Goal: Transaction & Acquisition: Purchase product/service

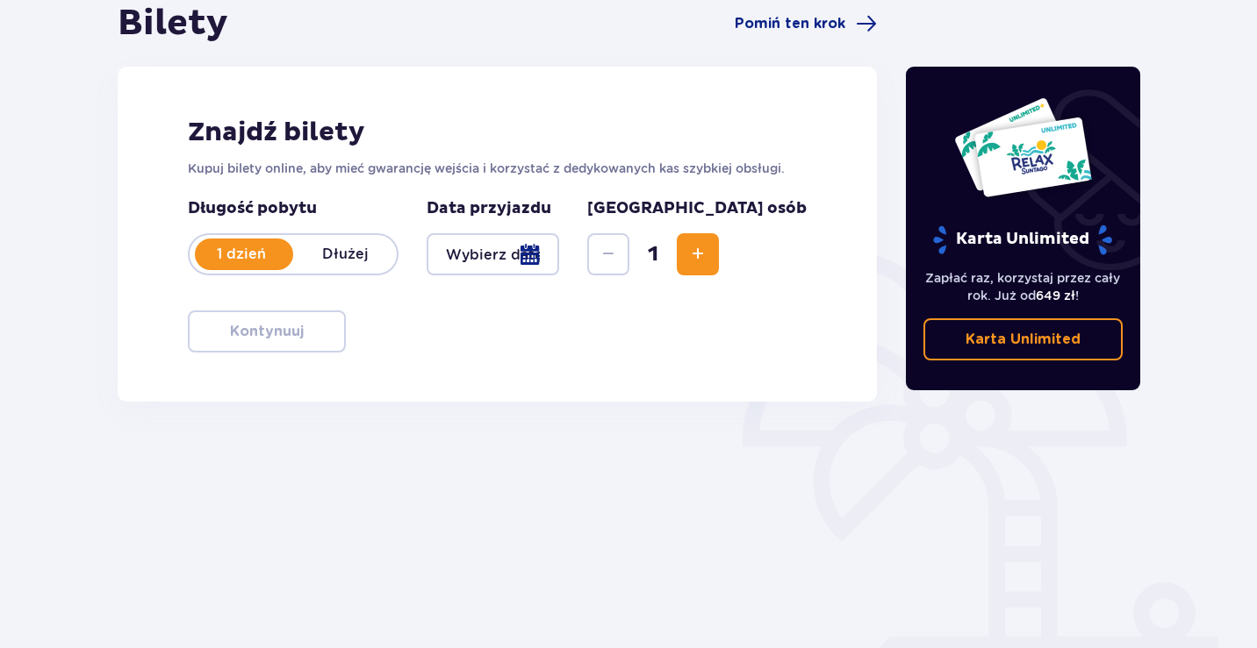
scroll to position [185, 0]
click at [559, 258] on div at bounding box center [492, 254] width 132 height 42
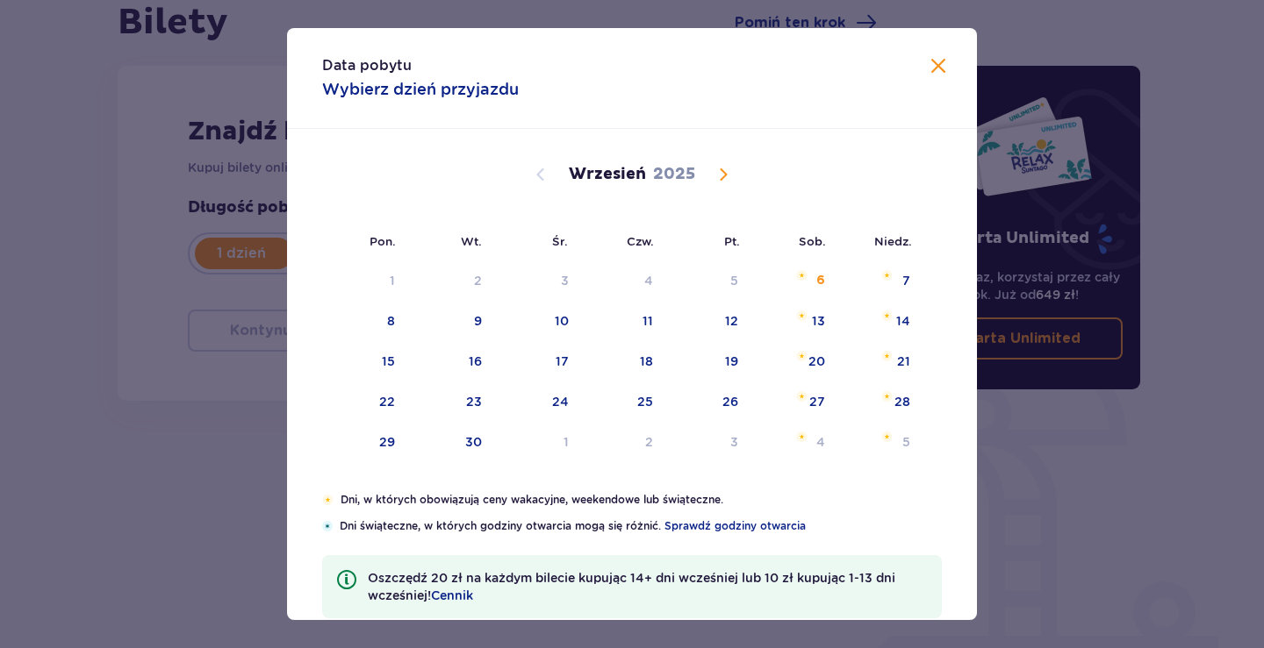
click at [885, 329] on div "14" at bounding box center [879, 322] width 85 height 39
type input "[DATE]"
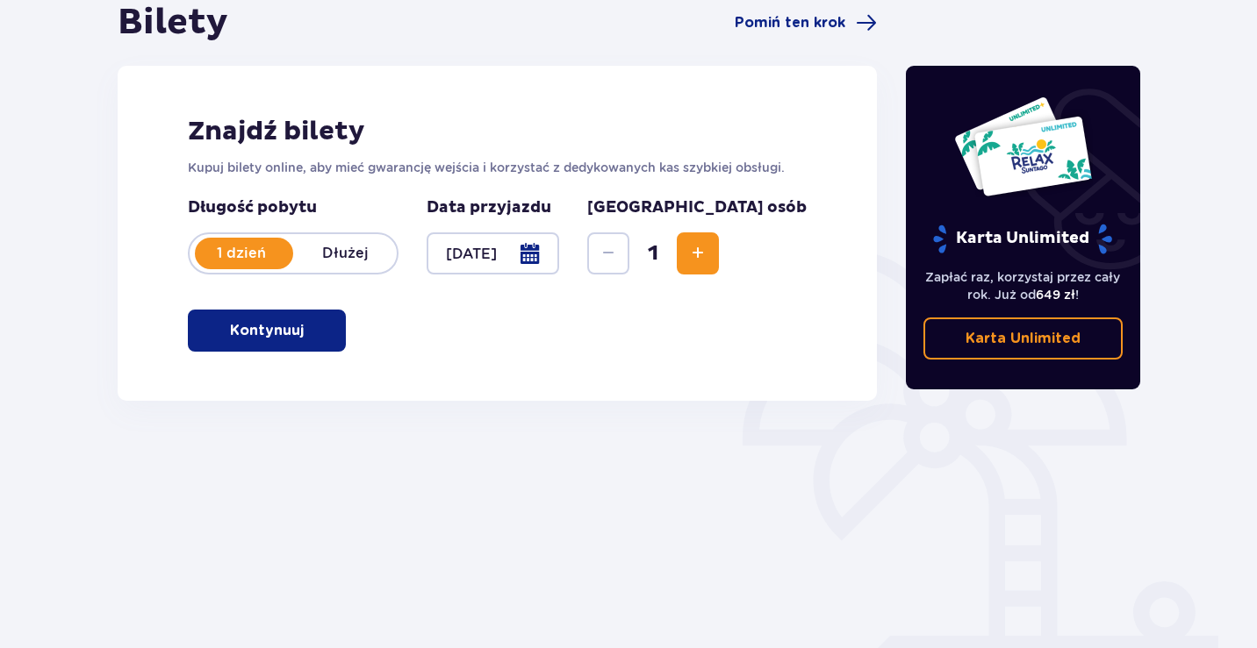
click at [559, 249] on div at bounding box center [492, 254] width 132 height 42
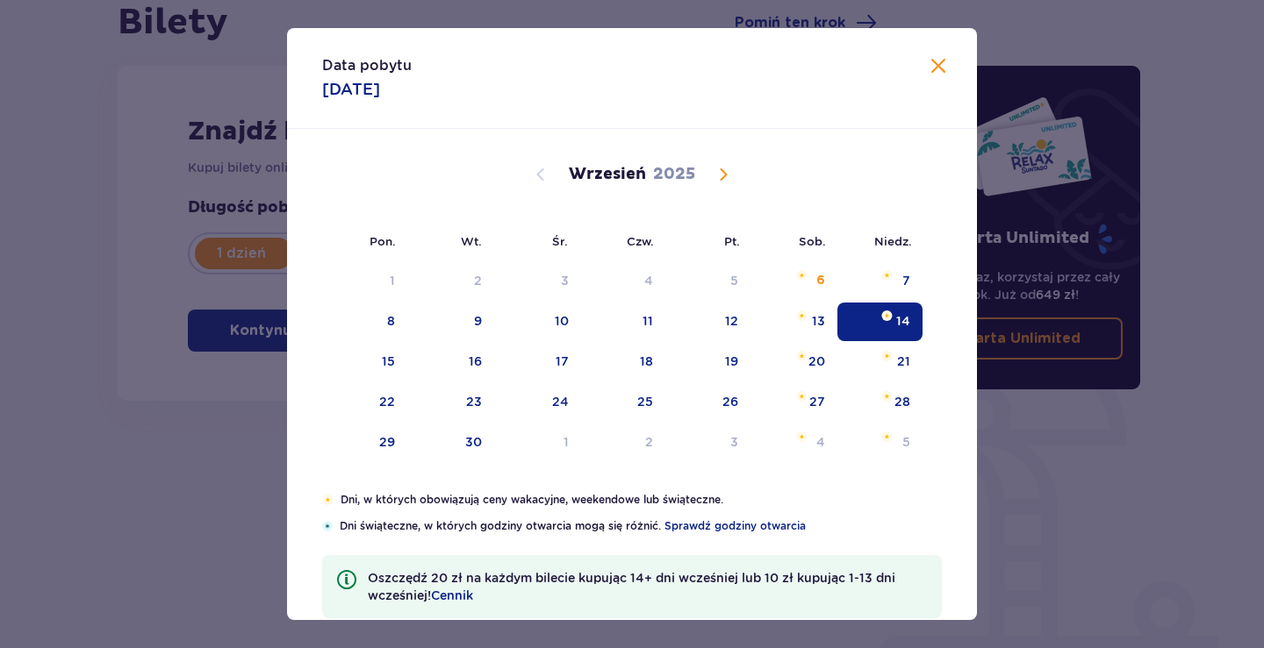
click at [896, 324] on div "14" at bounding box center [903, 321] width 14 height 18
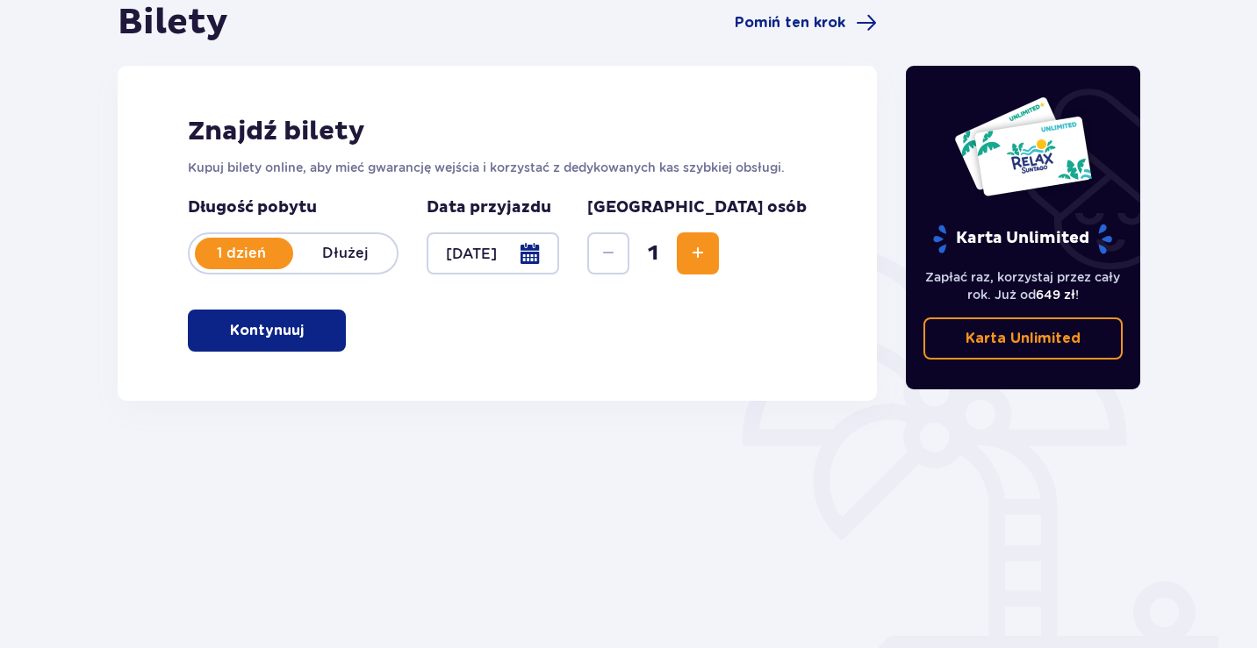
click at [708, 259] on span "Increase" at bounding box center [697, 253] width 21 height 21
click at [299, 335] on span "button" at bounding box center [307, 330] width 21 height 21
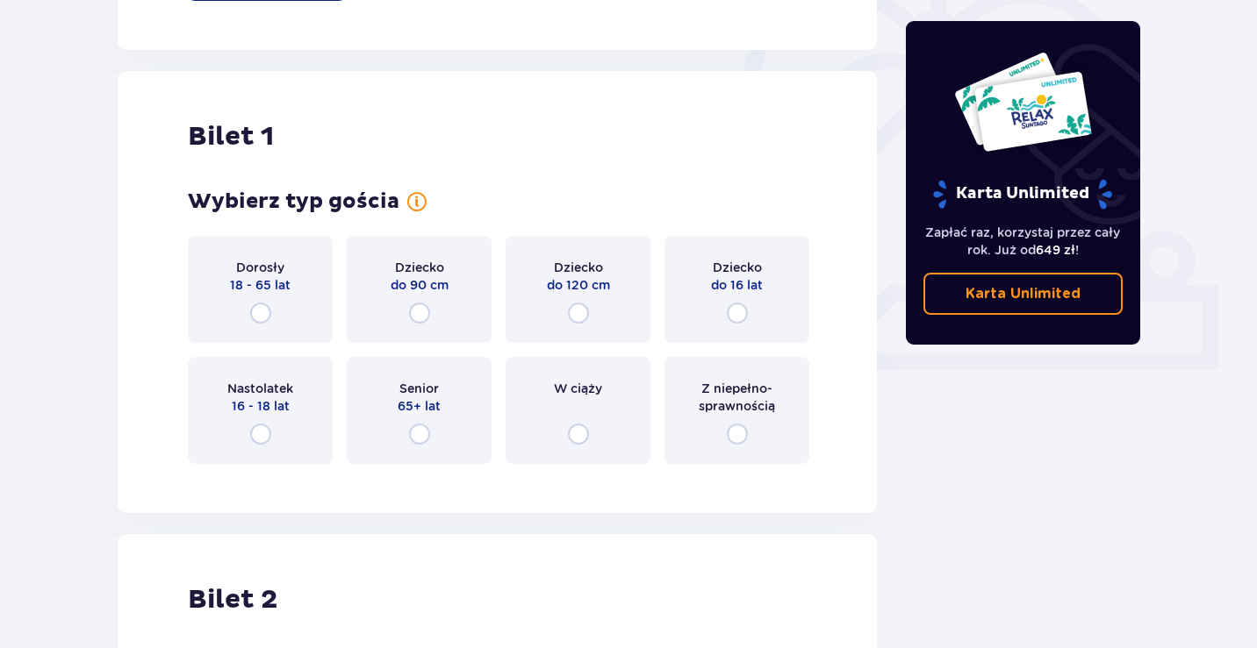
scroll to position [586, 0]
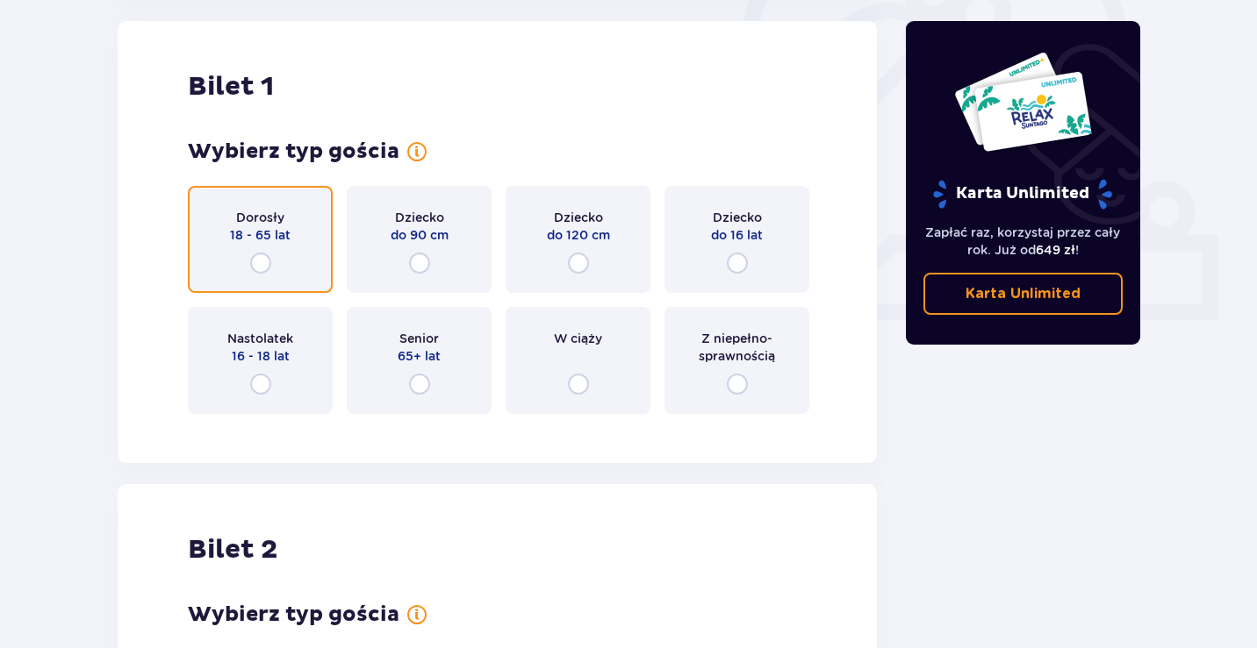
click at [258, 257] on input "radio" at bounding box center [260, 263] width 21 height 21
radio input "true"
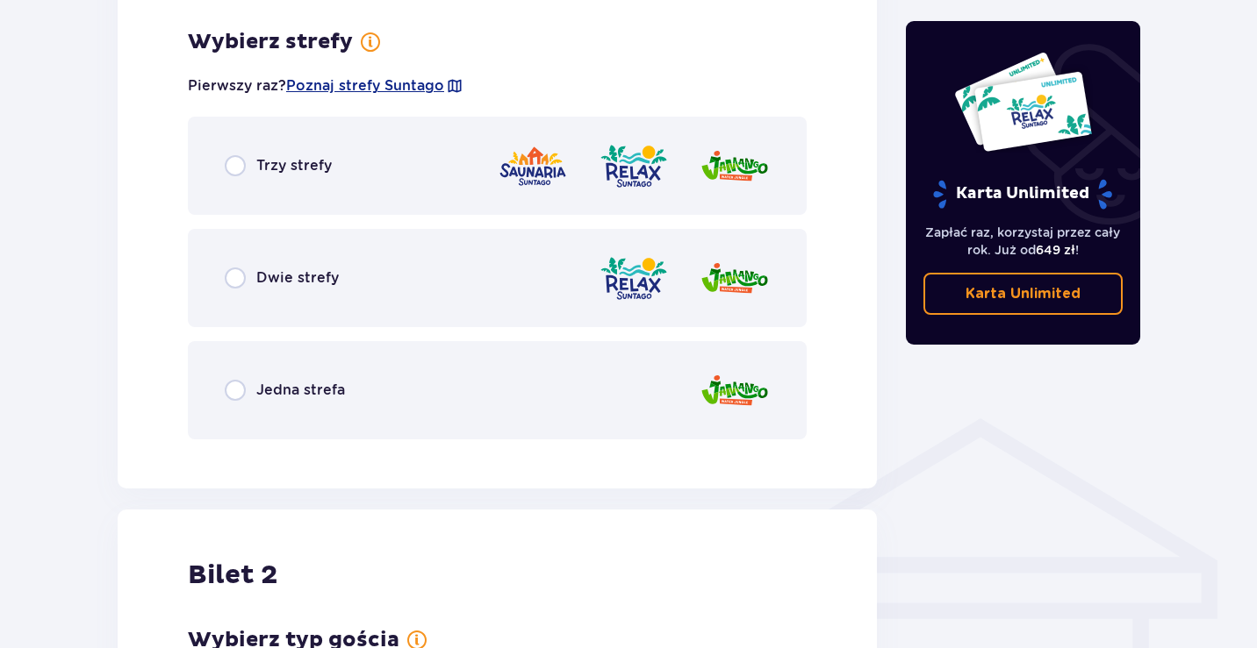
scroll to position [1014, 0]
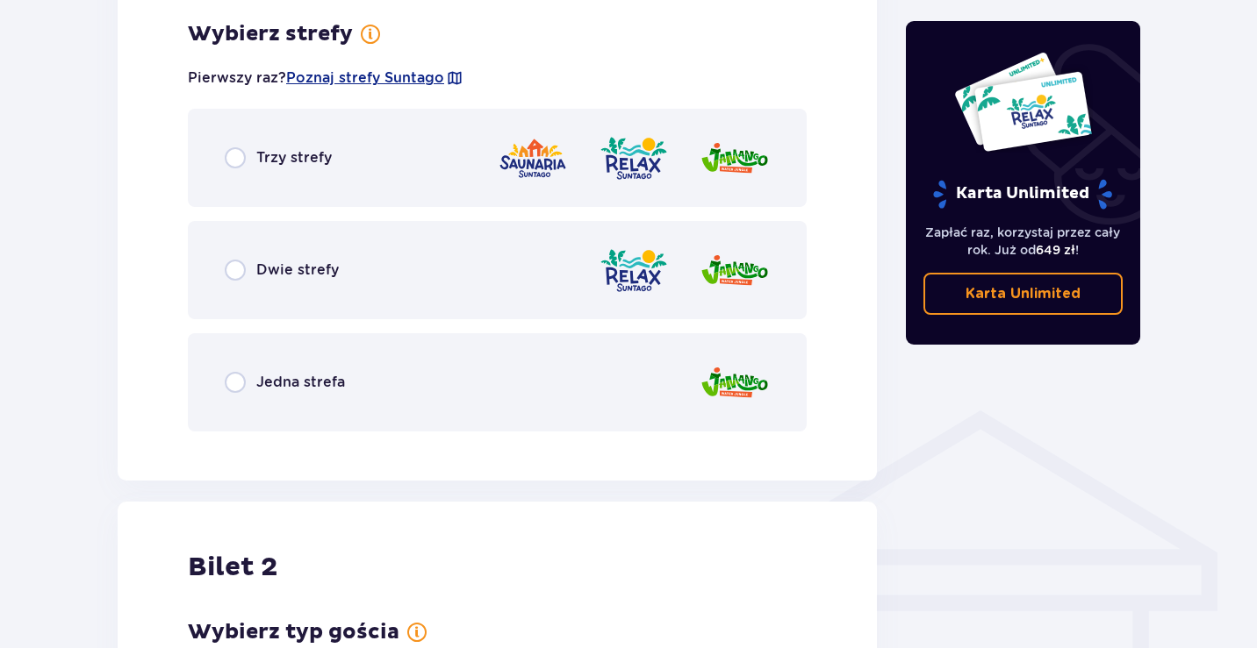
click at [254, 287] on div "Dwie strefy" at bounding box center [497, 270] width 619 height 98
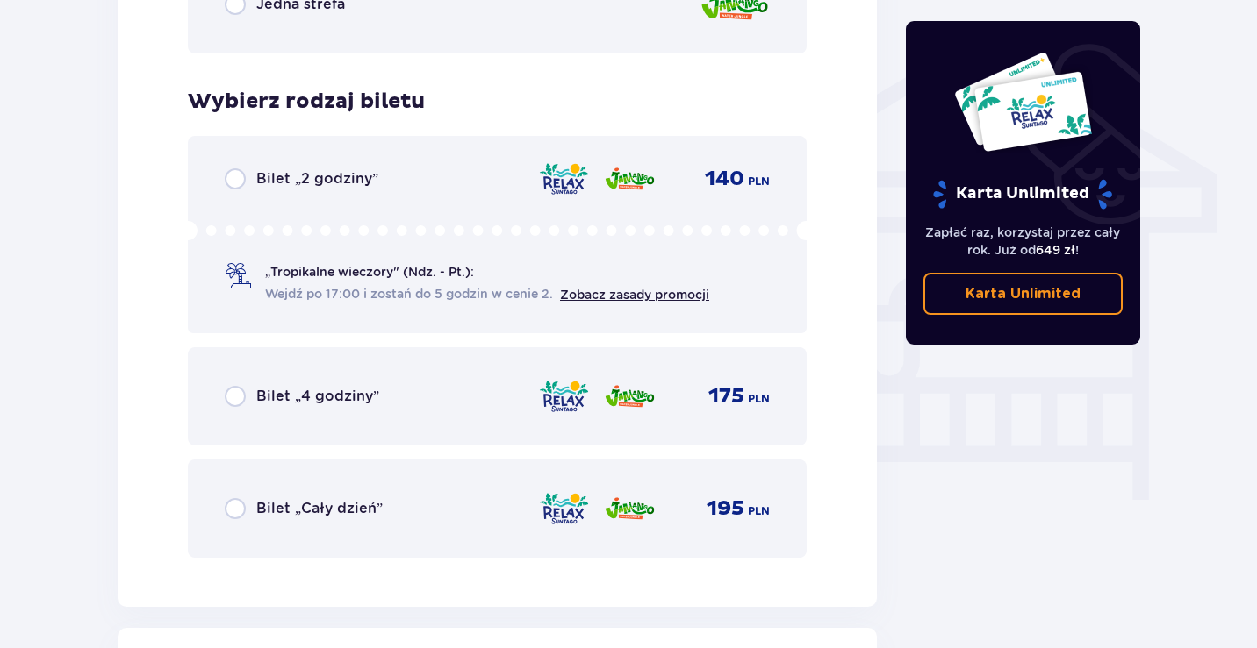
scroll to position [1460, 0]
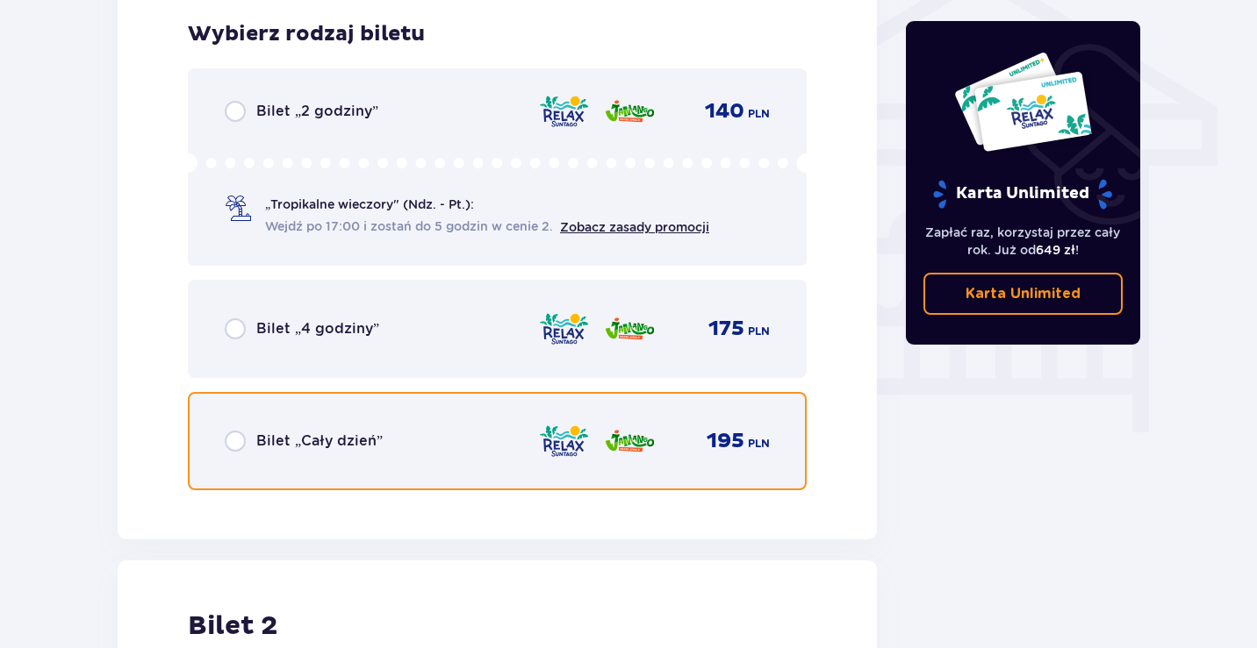
click at [238, 445] on input "radio" at bounding box center [235, 441] width 21 height 21
radio input "true"
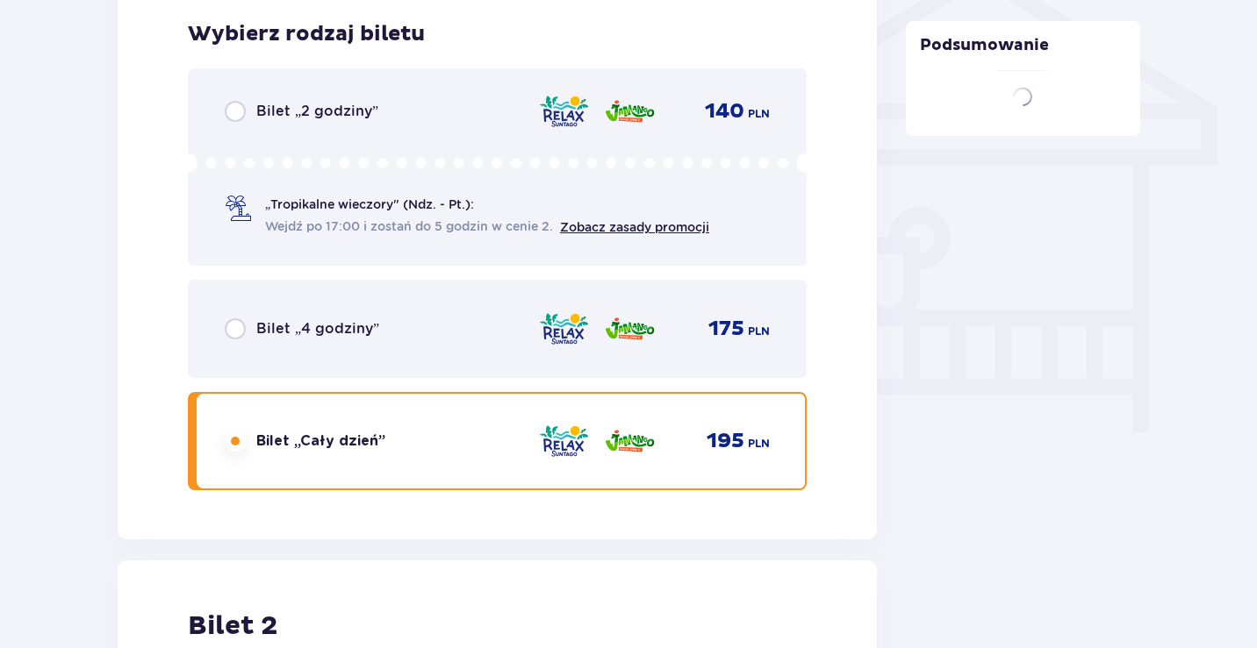
scroll to position [2000, 0]
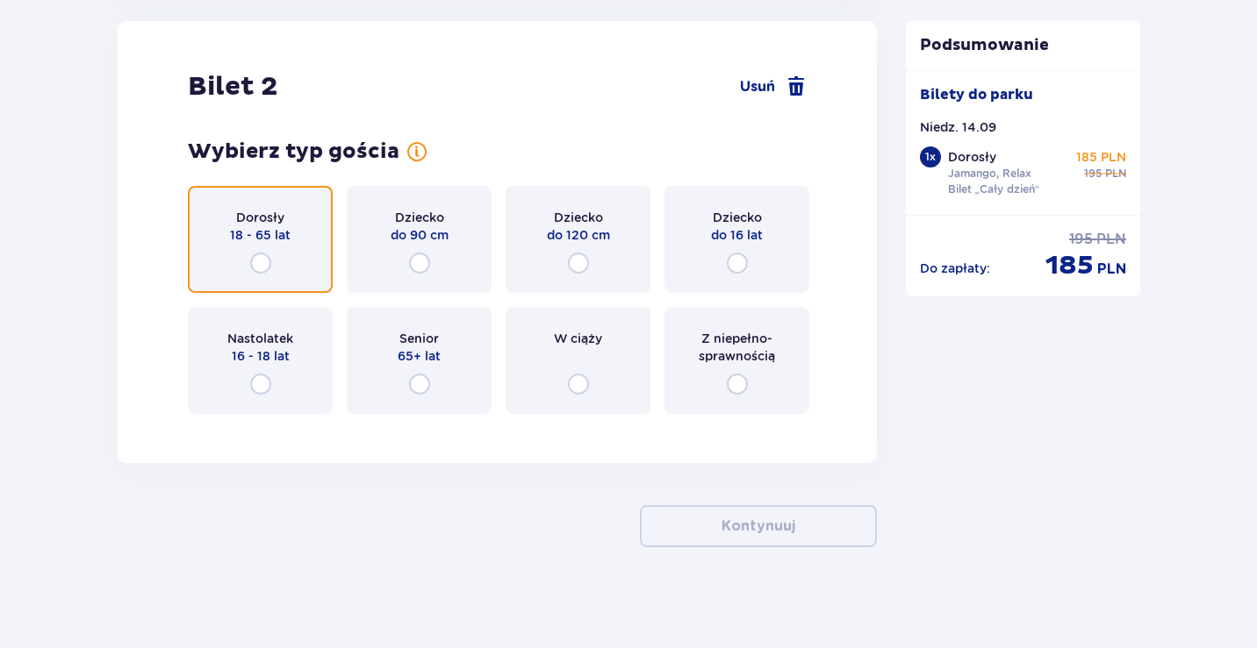
click at [267, 263] on input "radio" at bounding box center [260, 263] width 21 height 21
radio input "true"
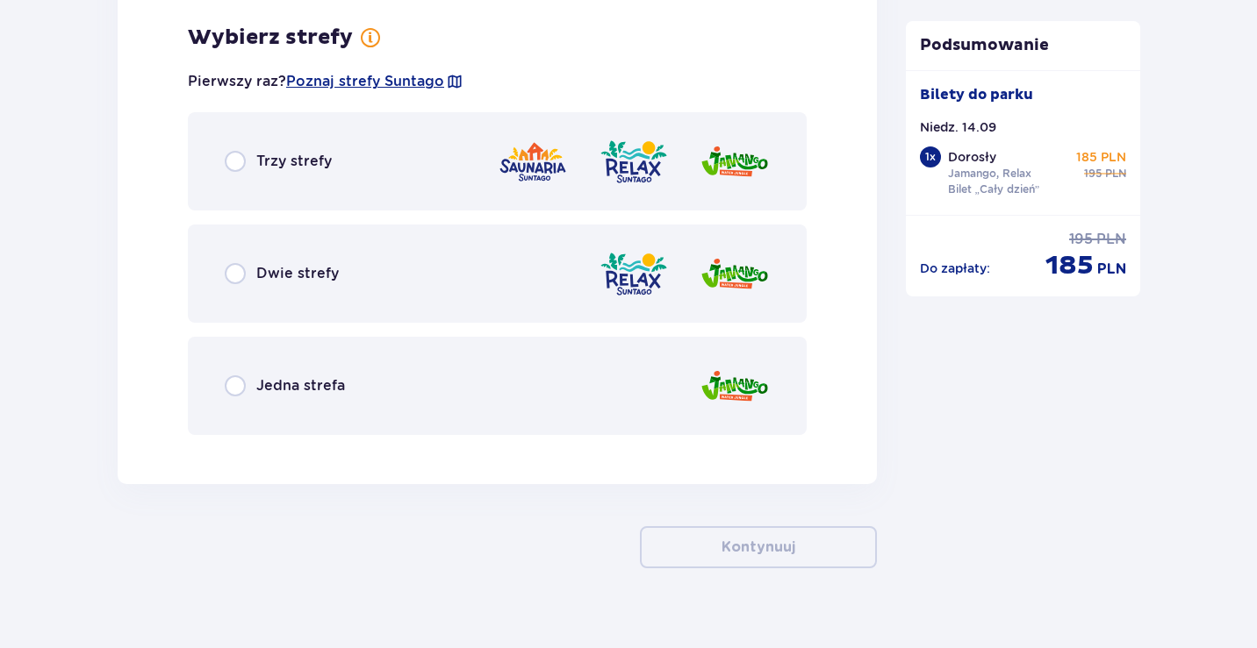
scroll to position [2428, 0]
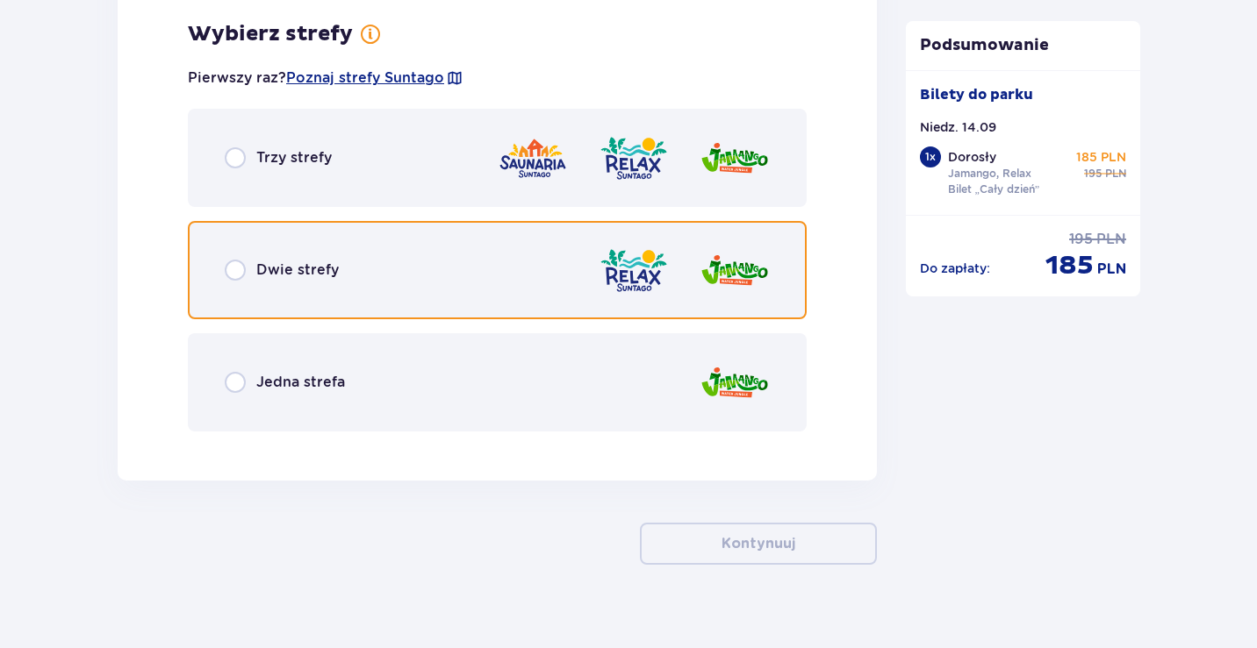
click at [235, 274] on input "radio" at bounding box center [235, 270] width 21 height 21
radio input "true"
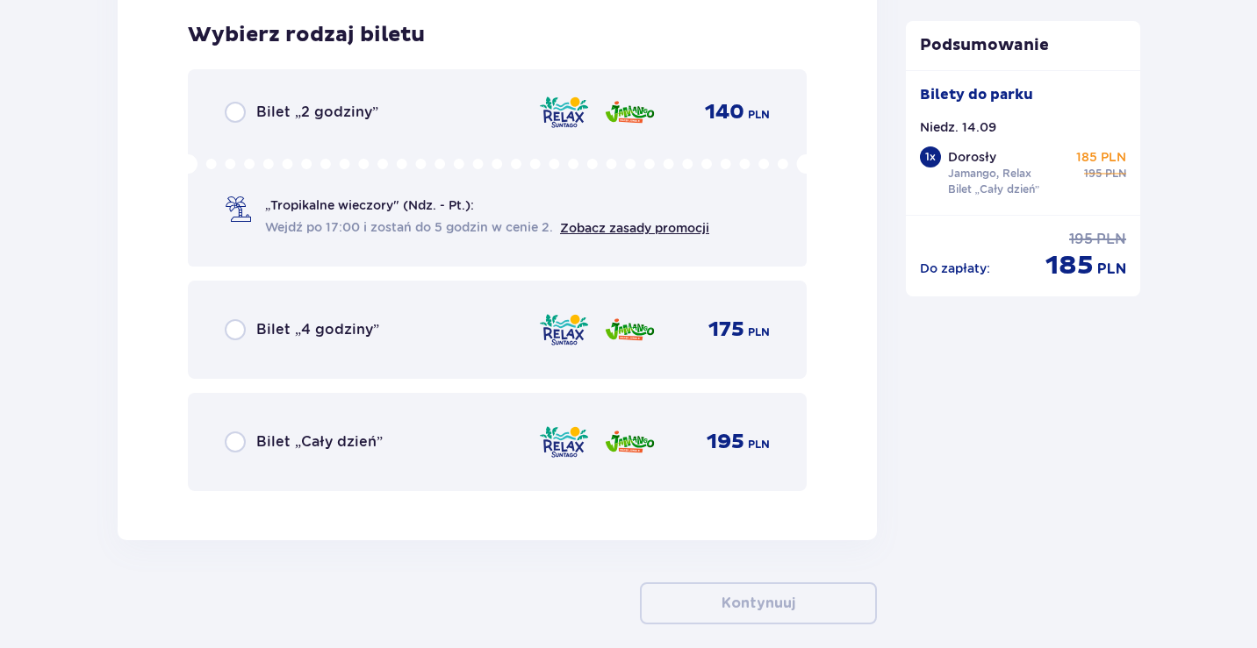
scroll to position [2874, 0]
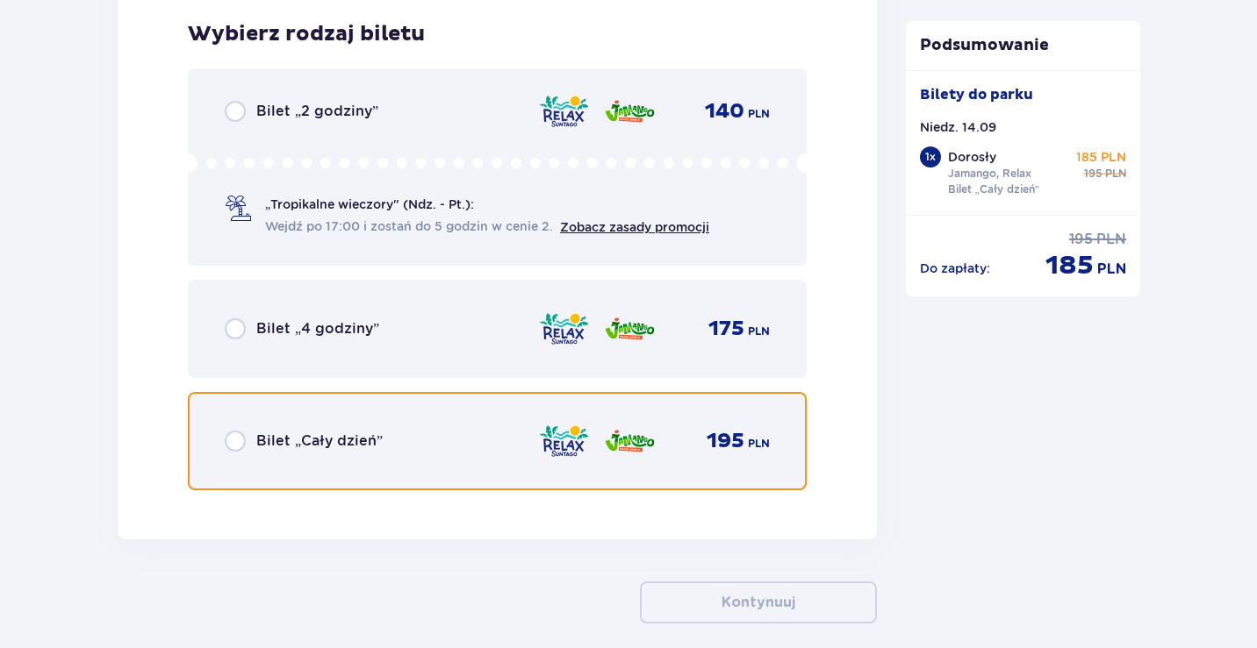
click at [238, 444] on input "radio" at bounding box center [235, 441] width 21 height 21
radio input "true"
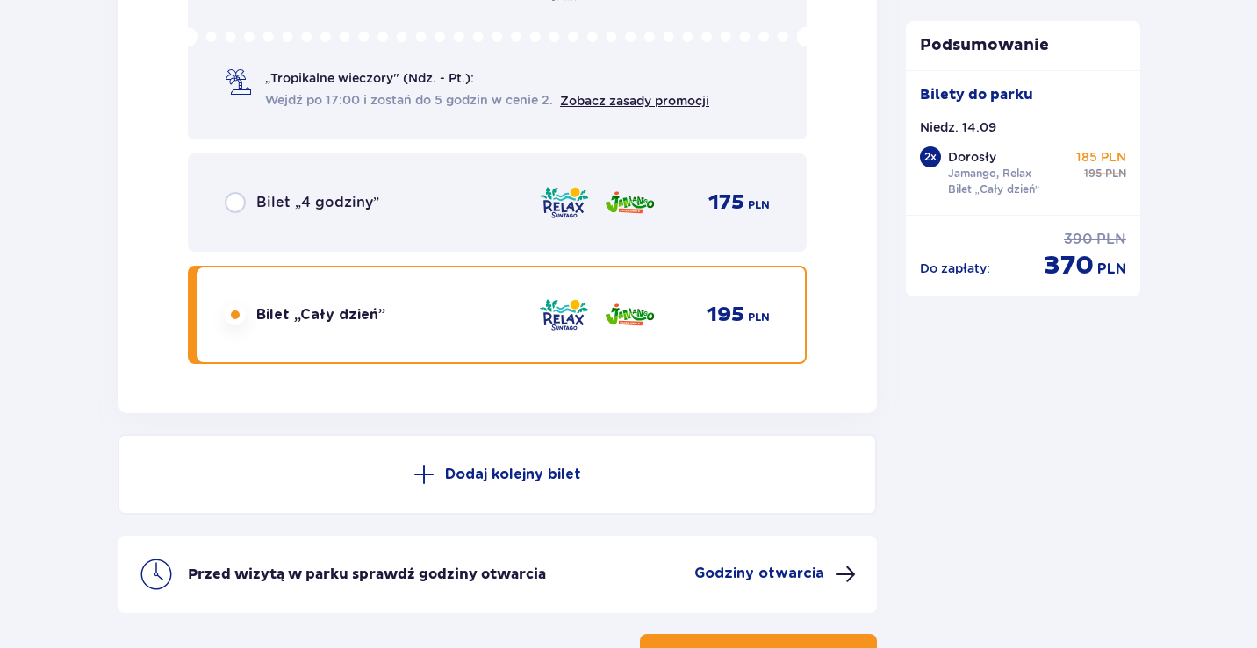
scroll to position [3033, 0]
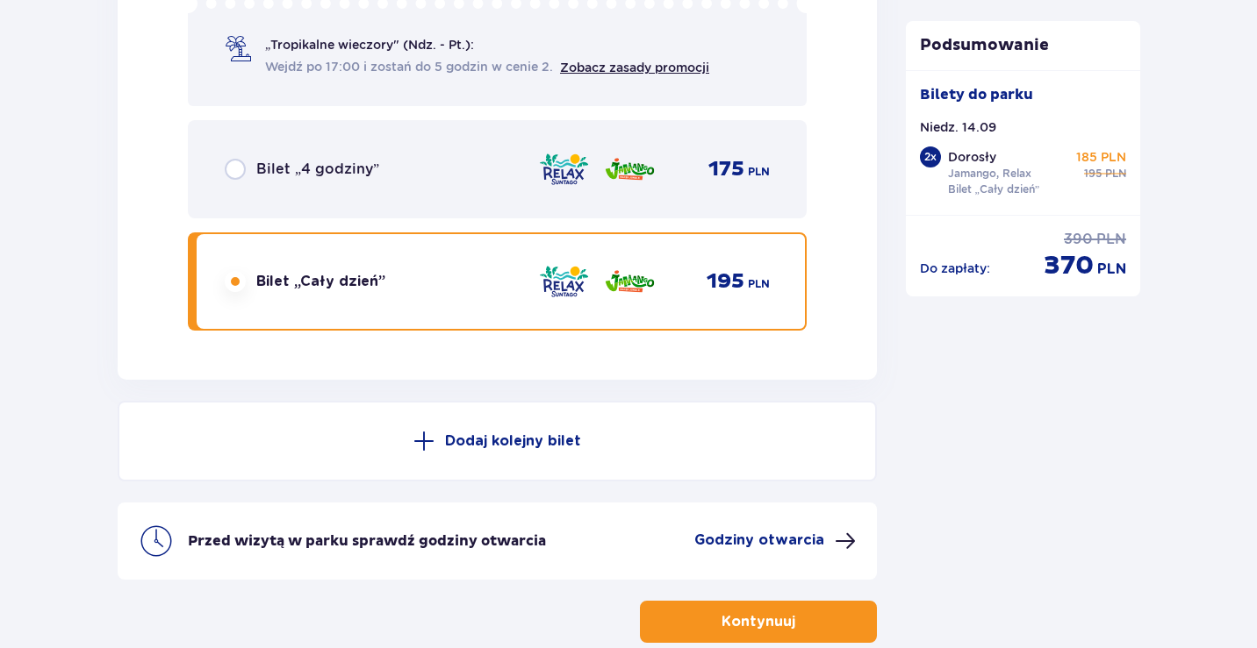
click at [239, 281] on input "radio" at bounding box center [235, 281] width 21 height 21
click at [256, 276] on p "Bilet „Cały dzień”" at bounding box center [320, 281] width 129 height 19
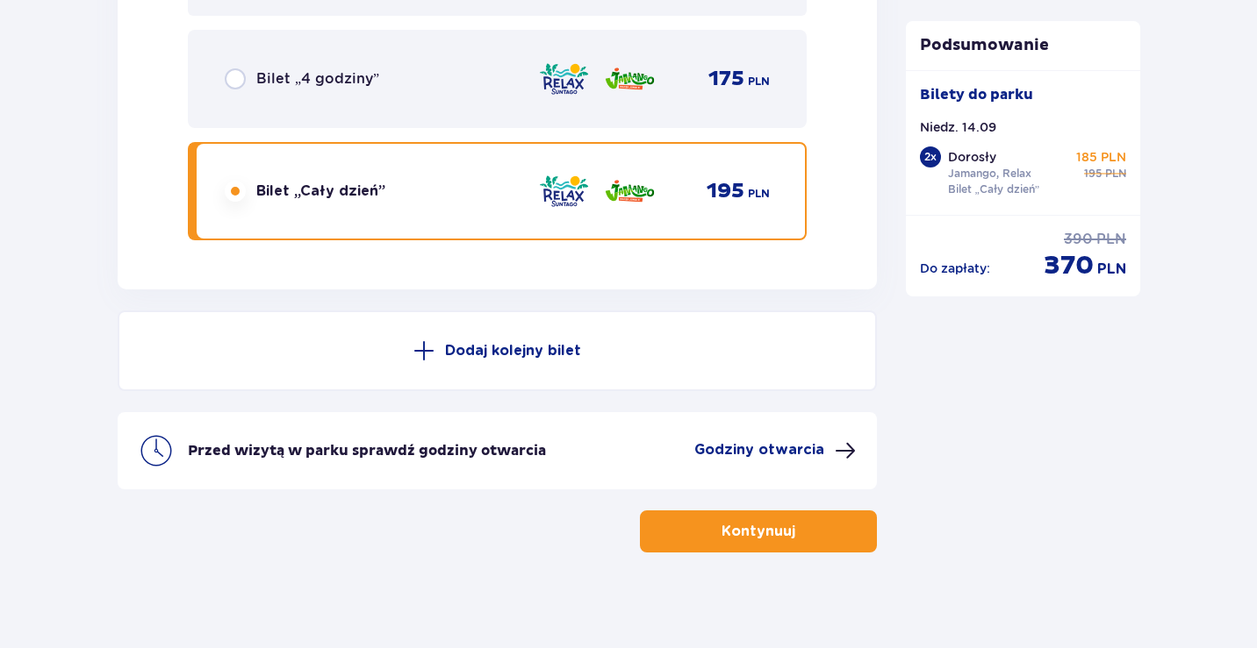
scroll to position [3133, 0]
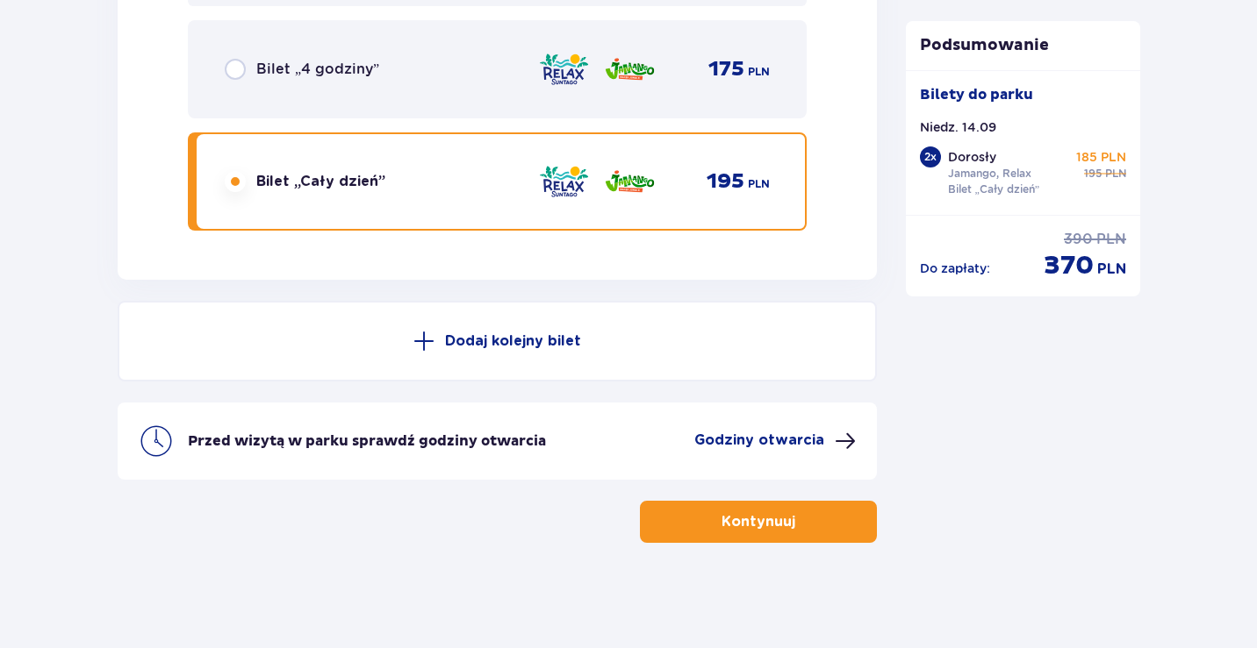
click at [762, 522] on p "Kontynuuj" at bounding box center [758, 521] width 74 height 19
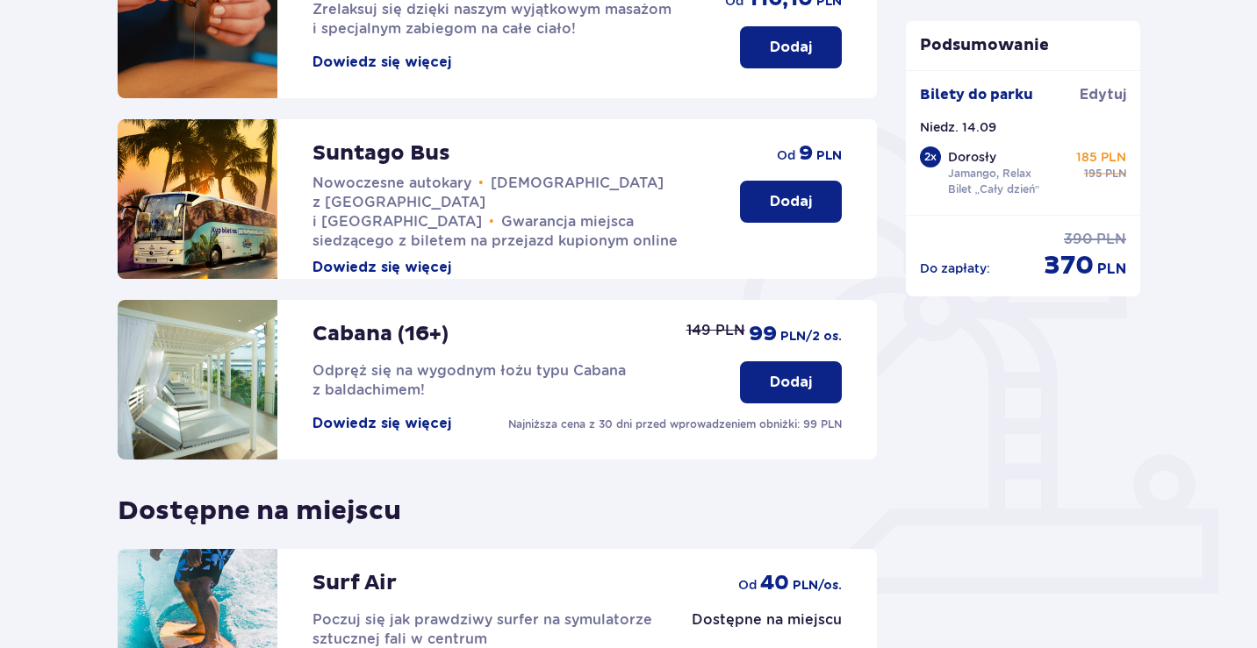
scroll to position [313, 0]
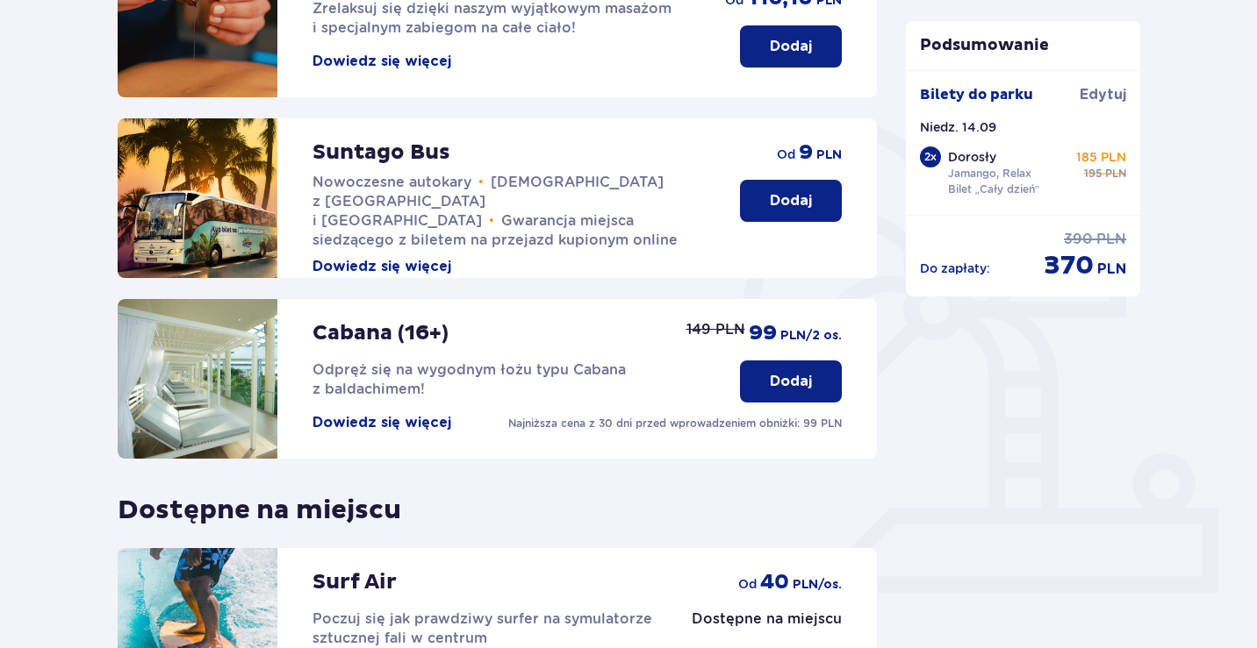
click at [811, 202] on p "Dodaj" at bounding box center [791, 200] width 42 height 19
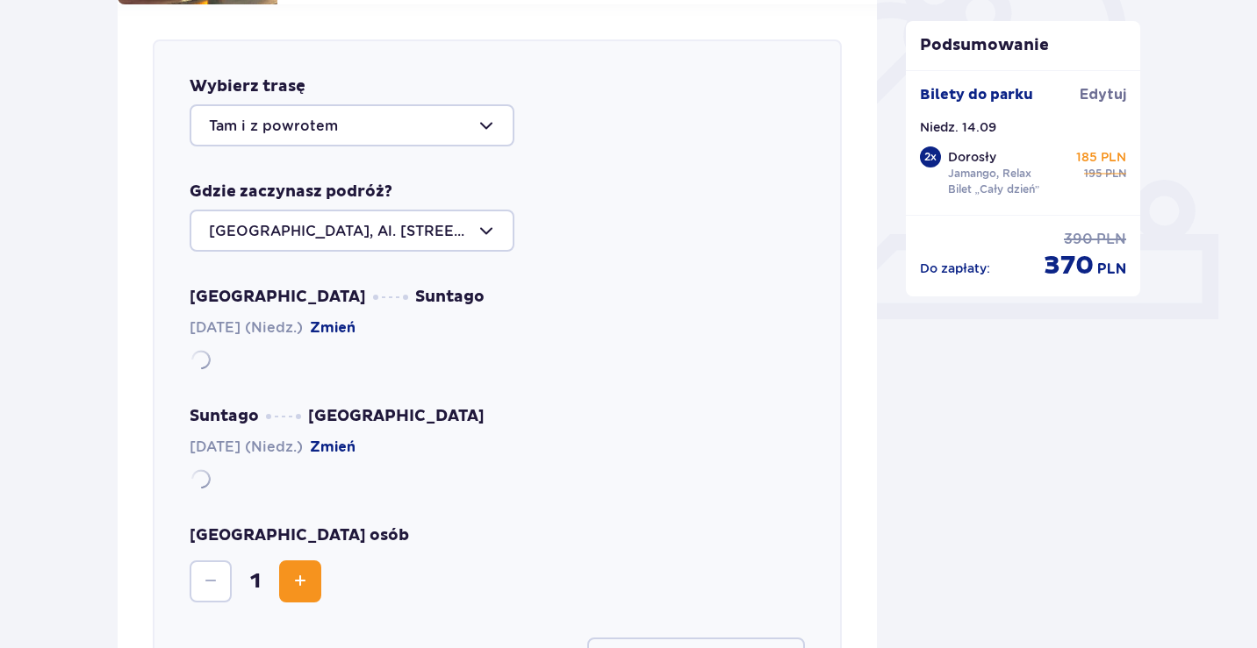
scroll to position [605, 0]
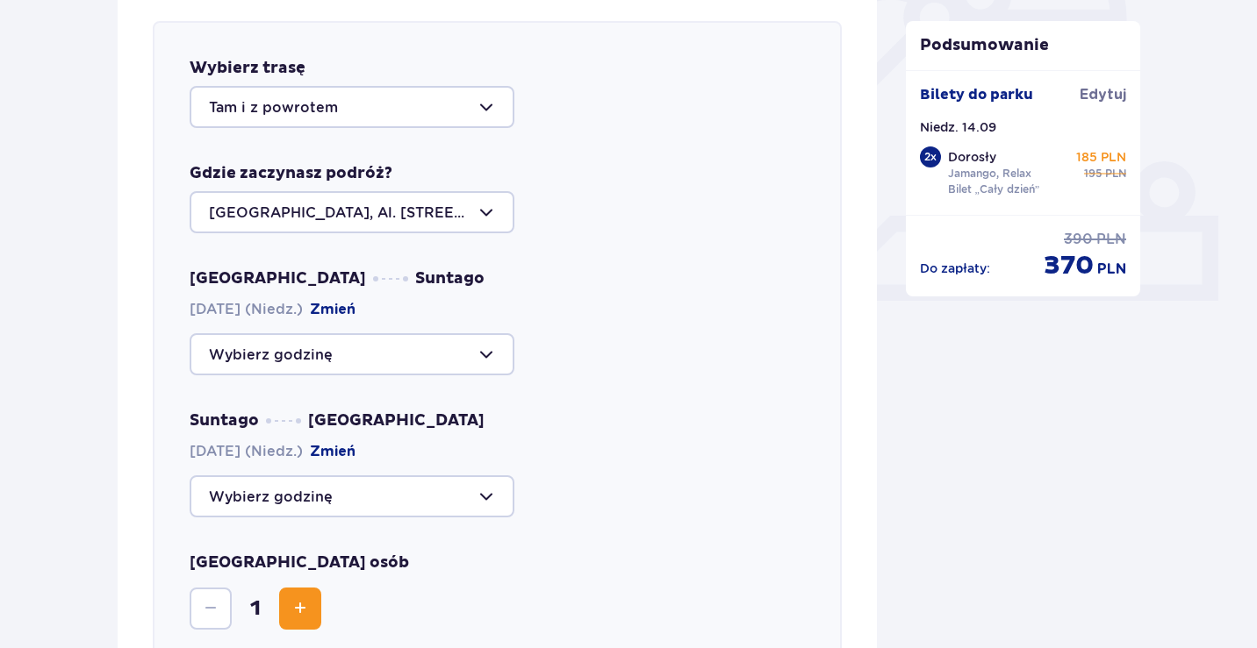
click at [421, 108] on div at bounding box center [352, 107] width 325 height 42
click at [563, 102] on div "Tam i z powrotem" at bounding box center [497, 107] width 615 height 42
click at [483, 217] on div at bounding box center [352, 212] width 325 height 42
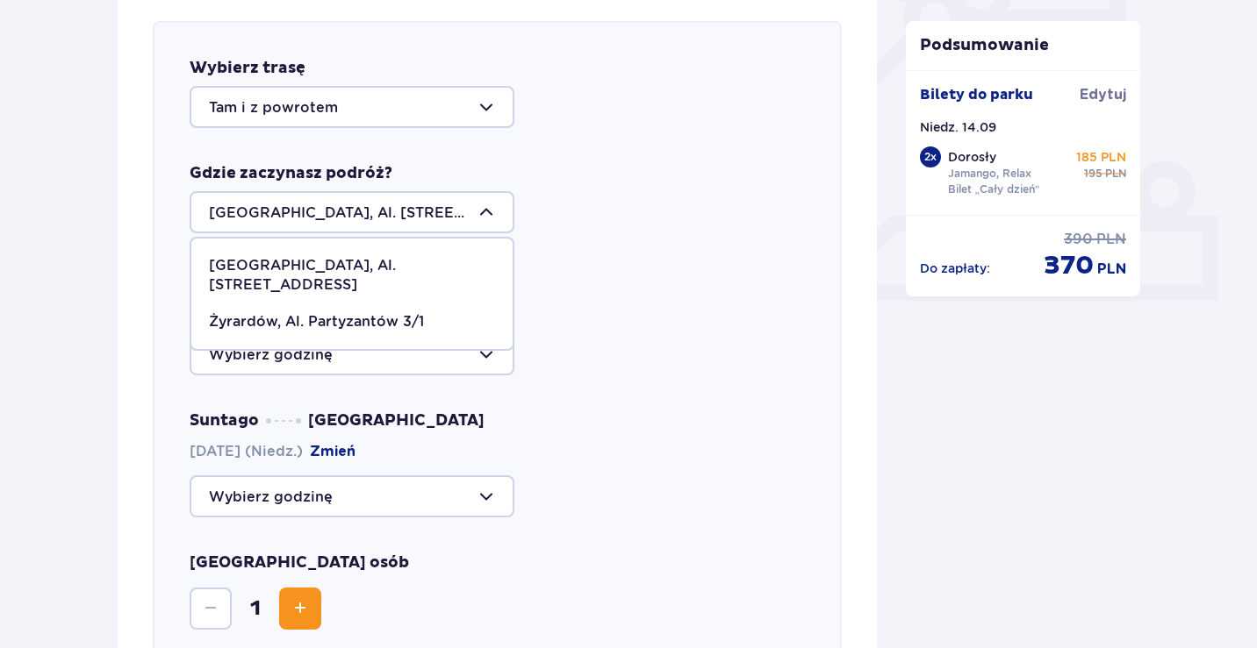
click at [583, 206] on div "[GEOGRAPHIC_DATA], Al. [STREET_ADDRESS] [STREET_ADDRESS] Partyzantów 3/1" at bounding box center [497, 212] width 615 height 42
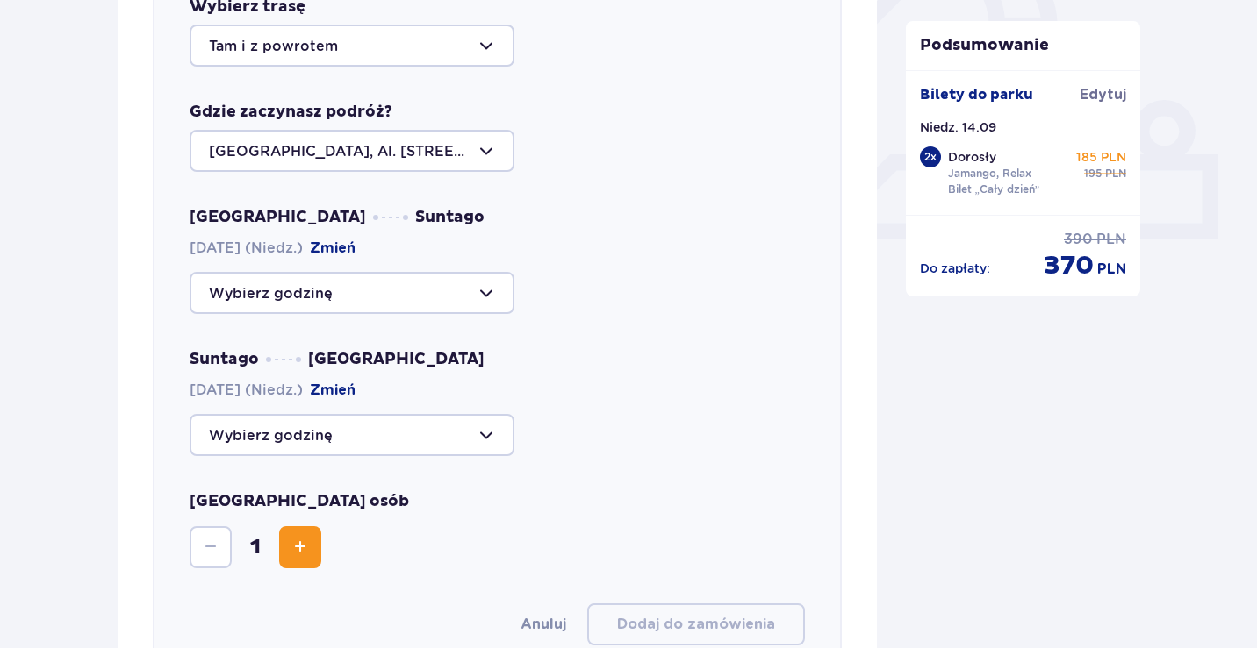
scroll to position [675, 0]
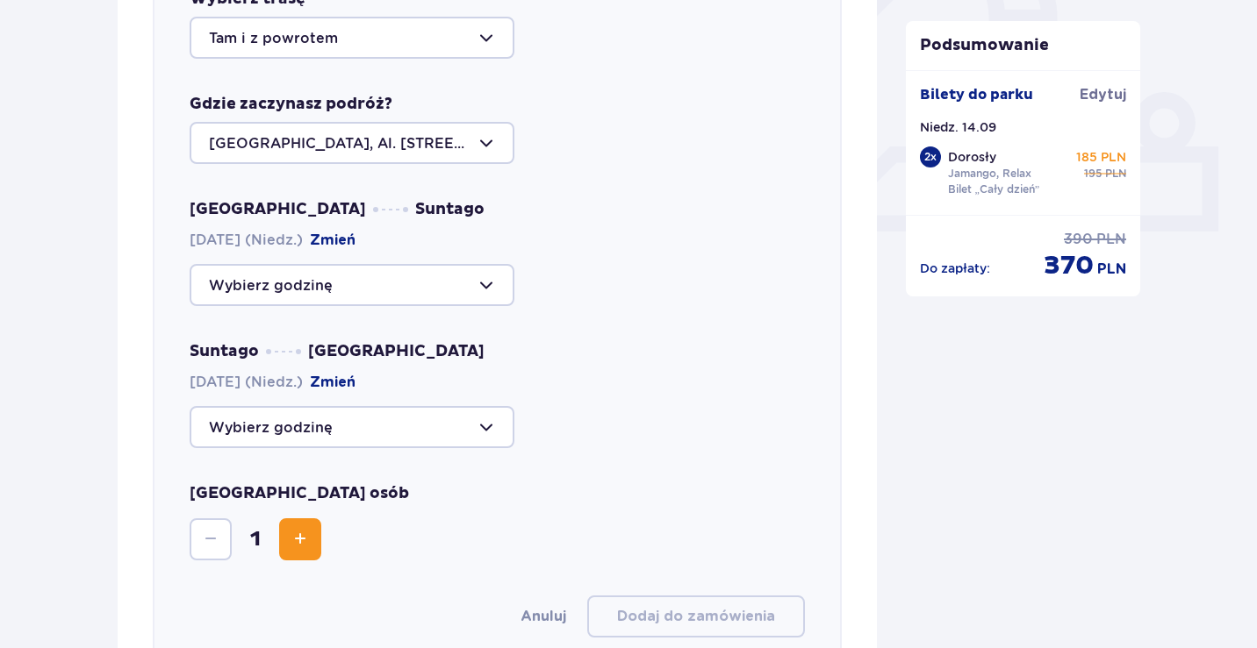
click at [406, 285] on div at bounding box center [352, 285] width 325 height 42
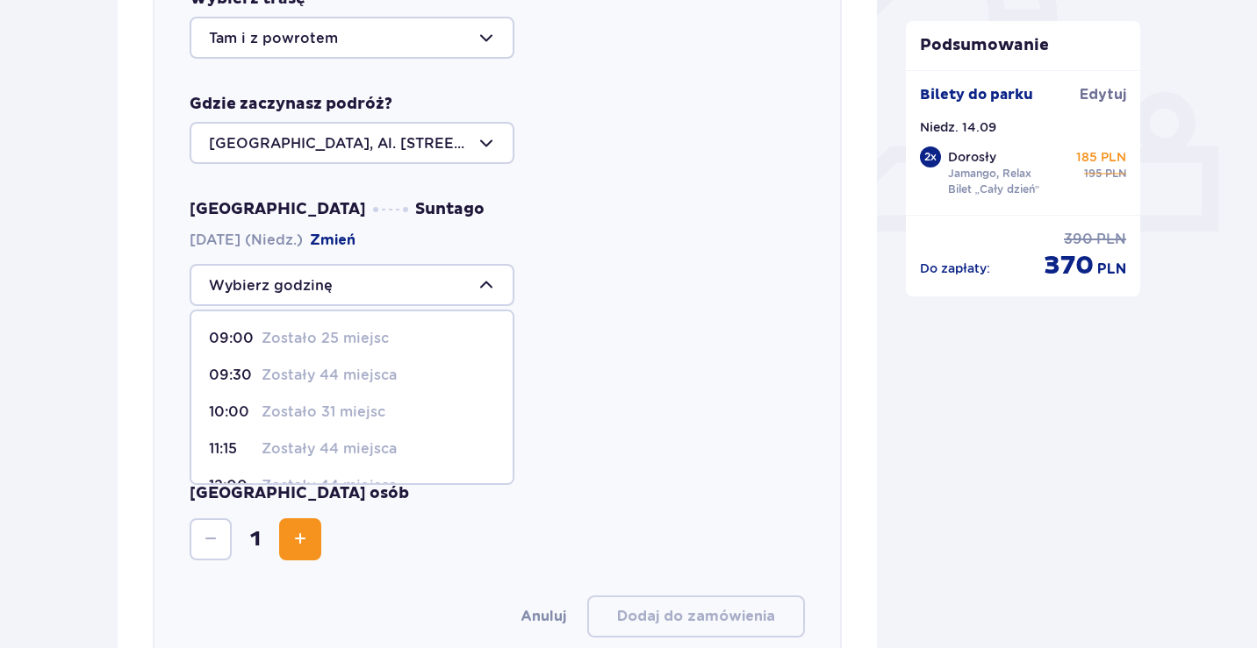
click at [423, 331] on div "09:00 Zostało 25 miejsc" at bounding box center [352, 338] width 286 height 19
type input "09:00"
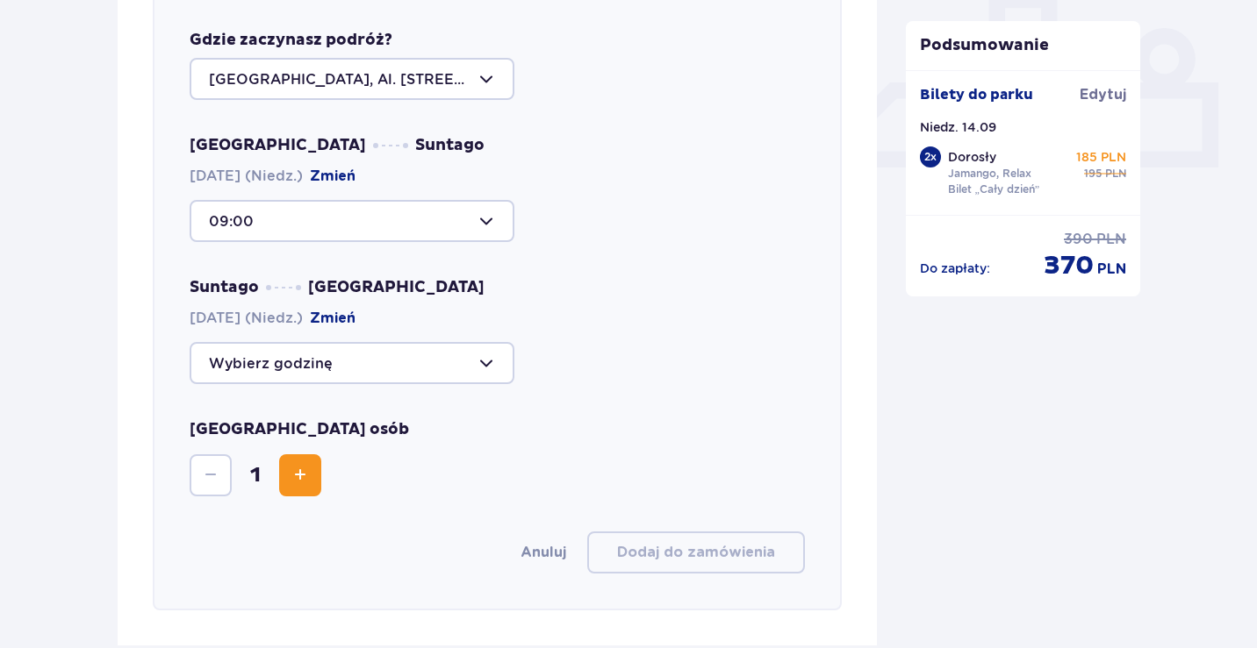
scroll to position [752, 0]
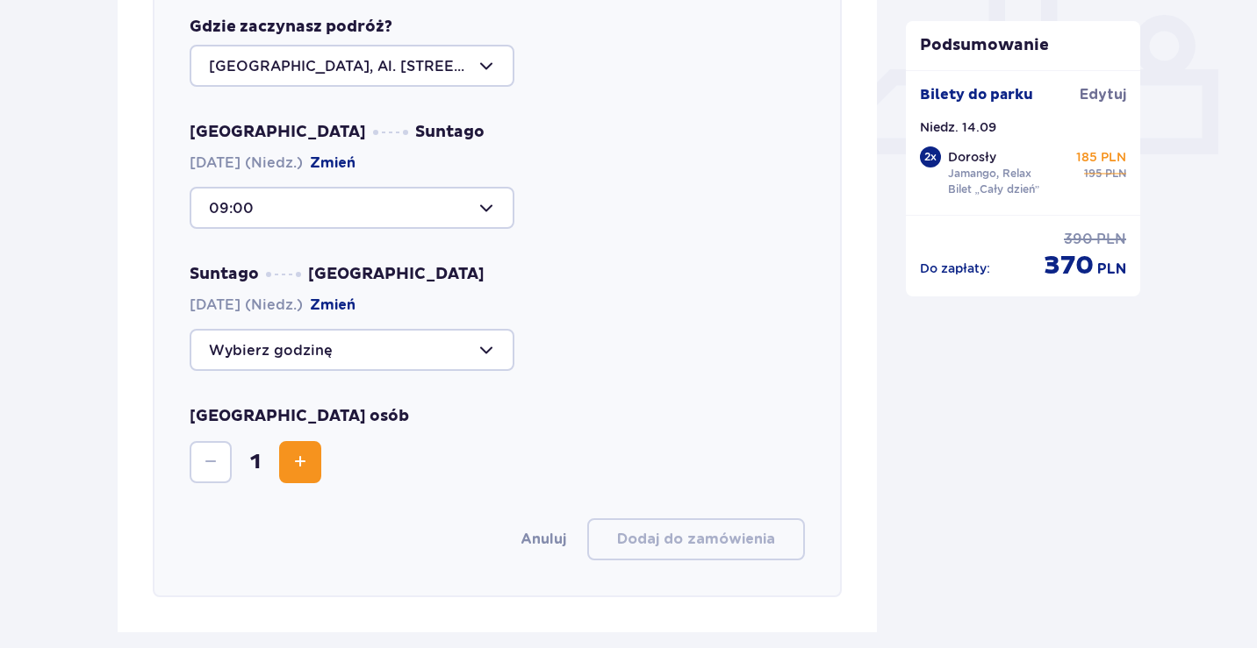
click at [462, 201] on div at bounding box center [352, 208] width 325 height 42
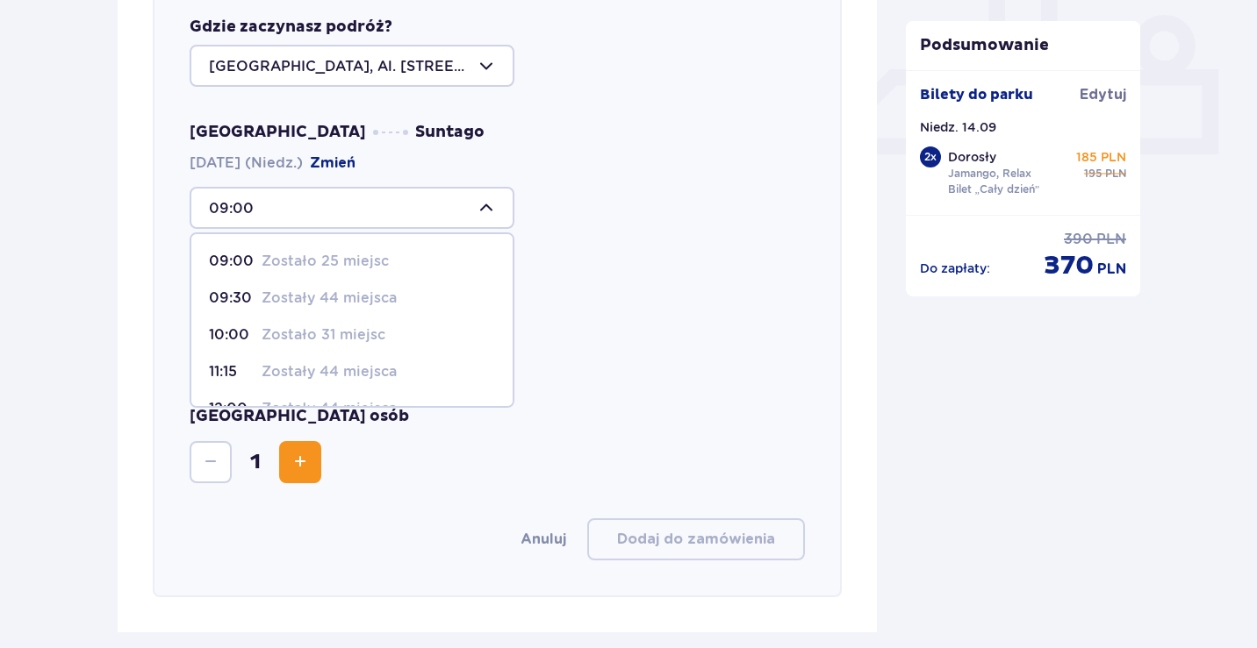
click at [595, 276] on div "Suntago [GEOGRAPHIC_DATA] [DATE] (Niedz.) [GEOGRAPHIC_DATA]" at bounding box center [497, 317] width 615 height 107
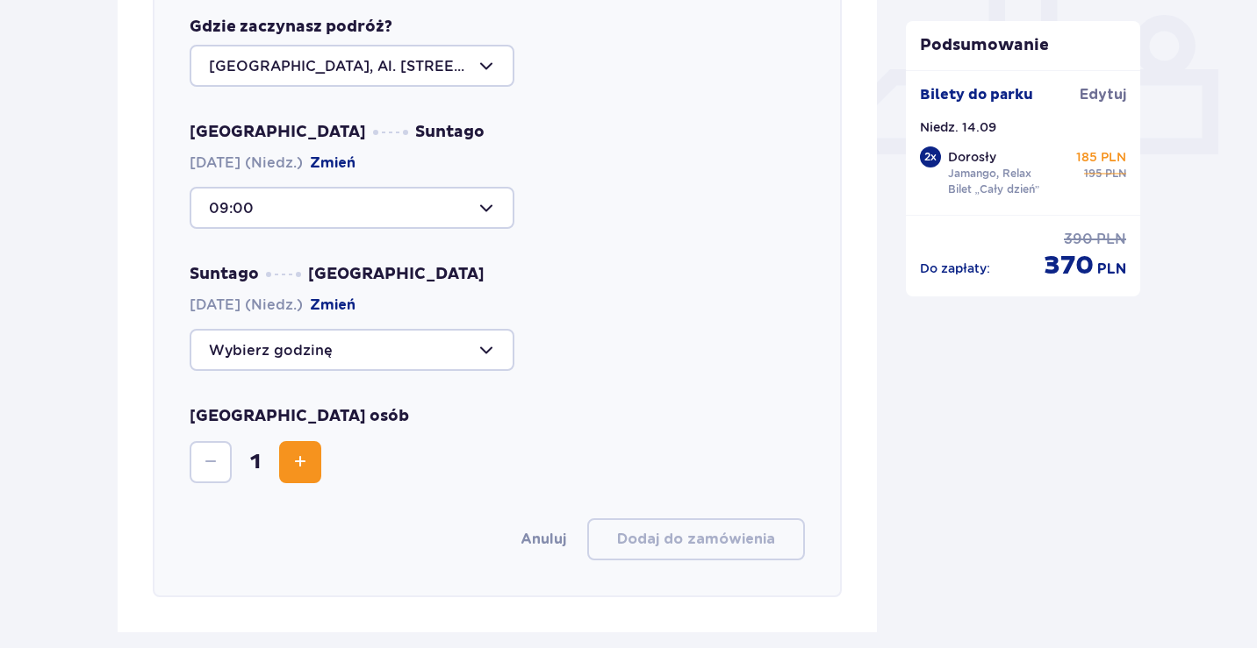
click at [435, 208] on div at bounding box center [352, 208] width 325 height 42
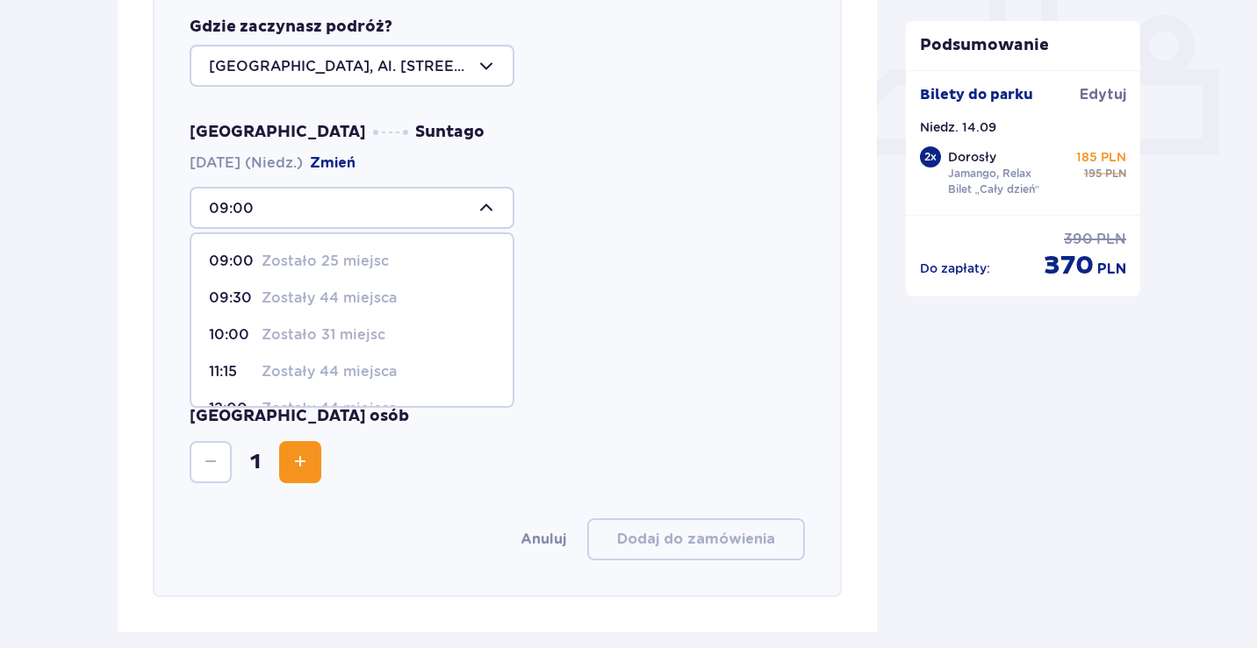
click at [591, 307] on div "Suntago [GEOGRAPHIC_DATA] [DATE] (Niedz.) [GEOGRAPHIC_DATA]" at bounding box center [497, 317] width 615 height 107
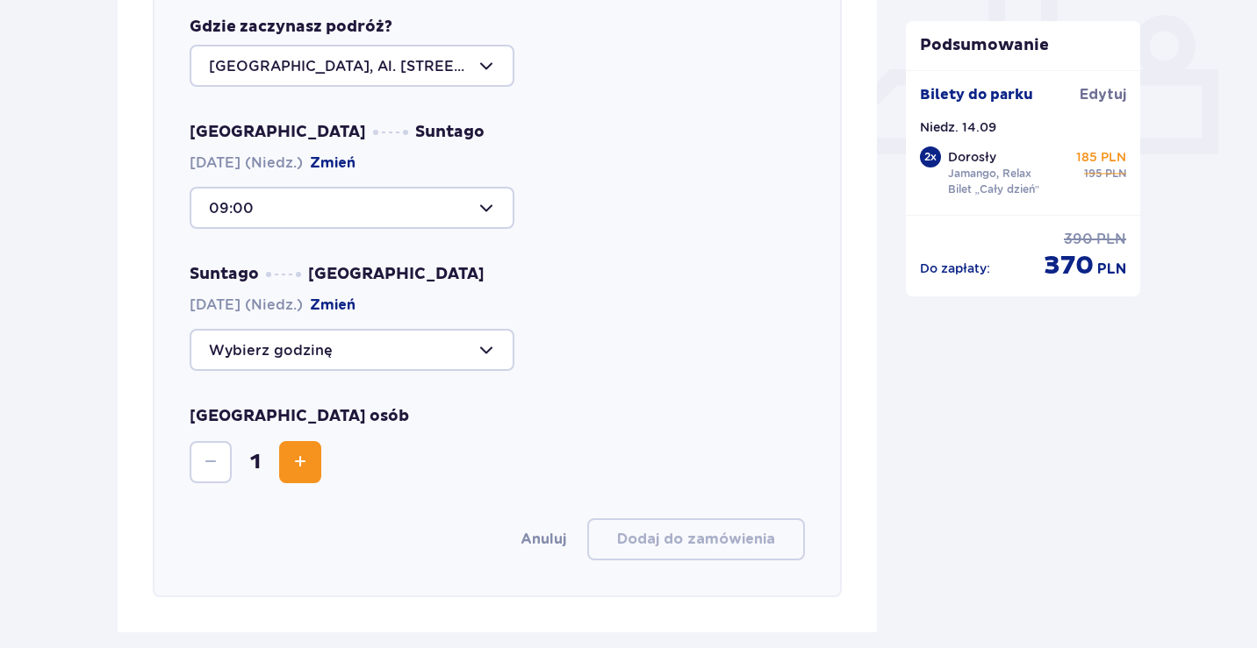
click at [484, 353] on div at bounding box center [352, 350] width 325 height 42
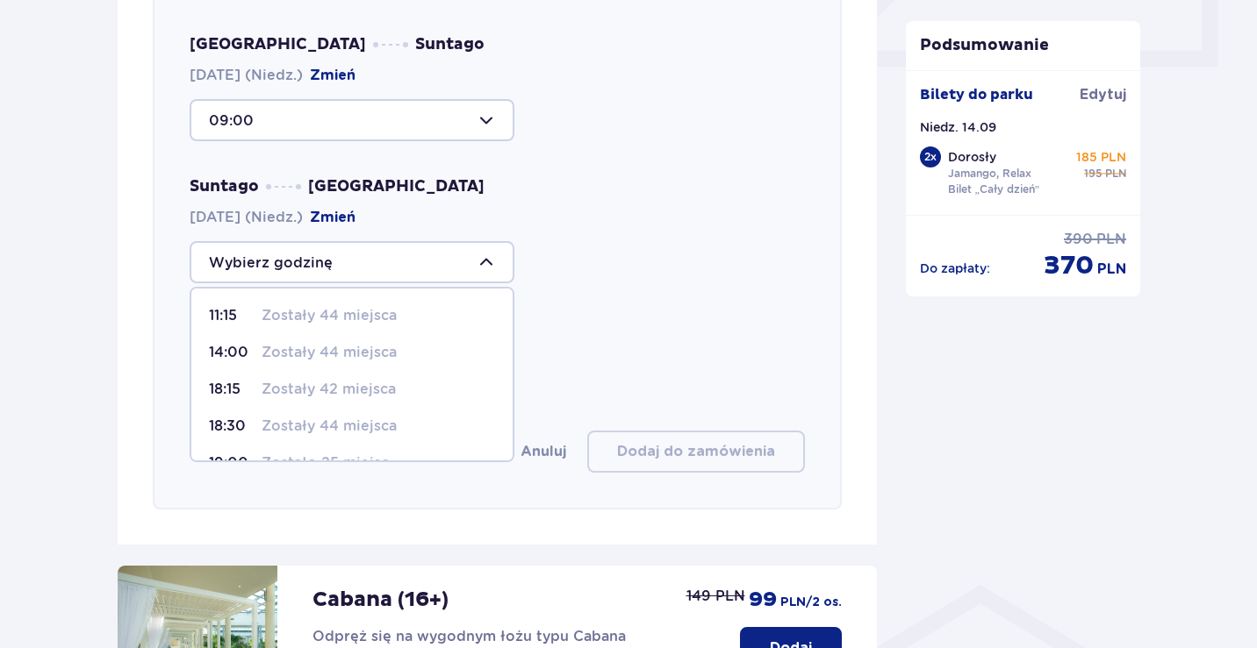
scroll to position [104, 0]
click at [366, 436] on p "Zostało 25 miejsc" at bounding box center [324, 433] width 127 height 19
type input "21:15"
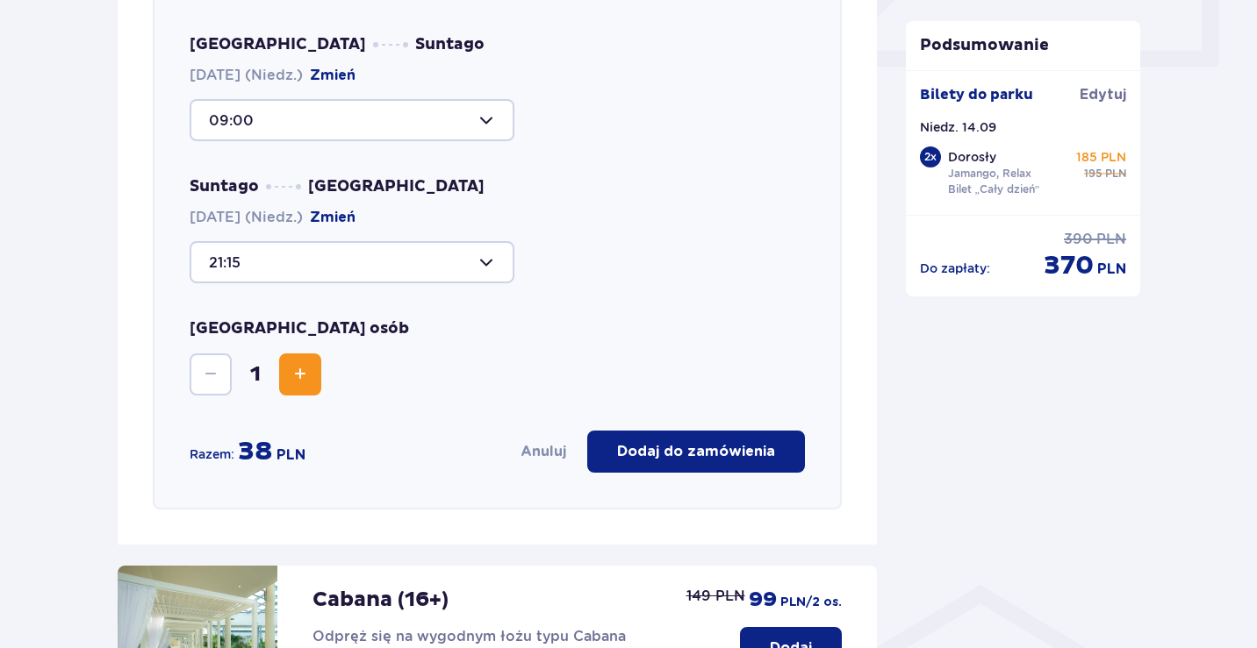
click at [308, 374] on span "Increase" at bounding box center [300, 374] width 21 height 21
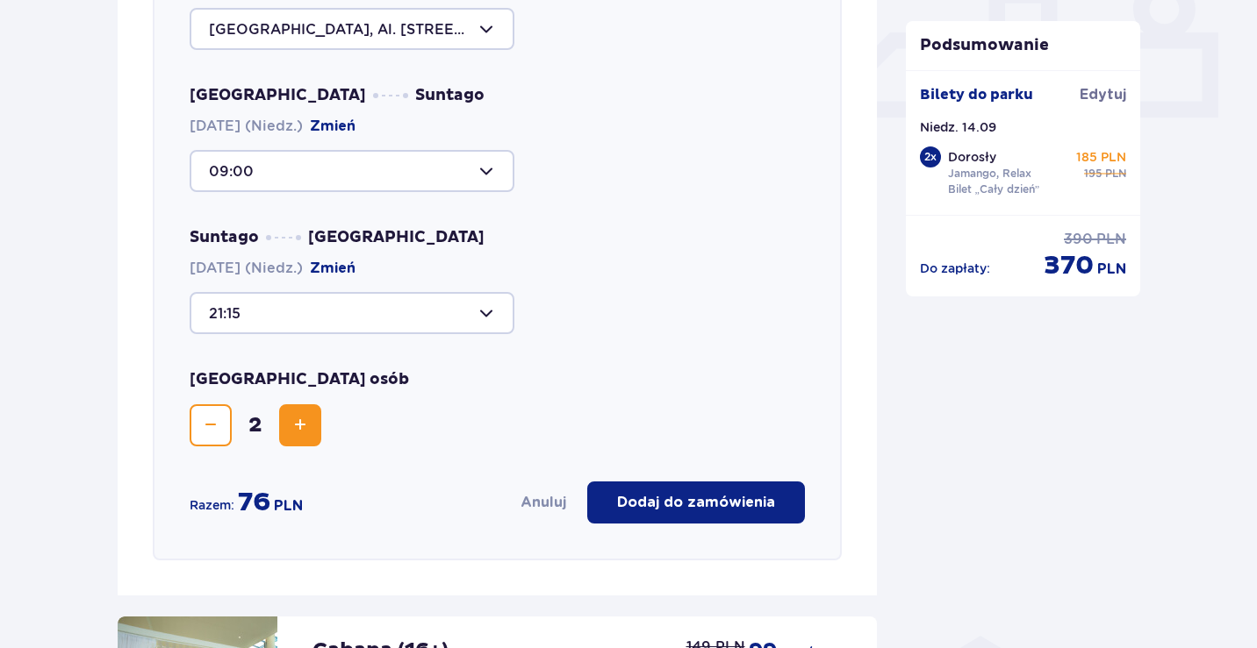
scroll to position [802, 0]
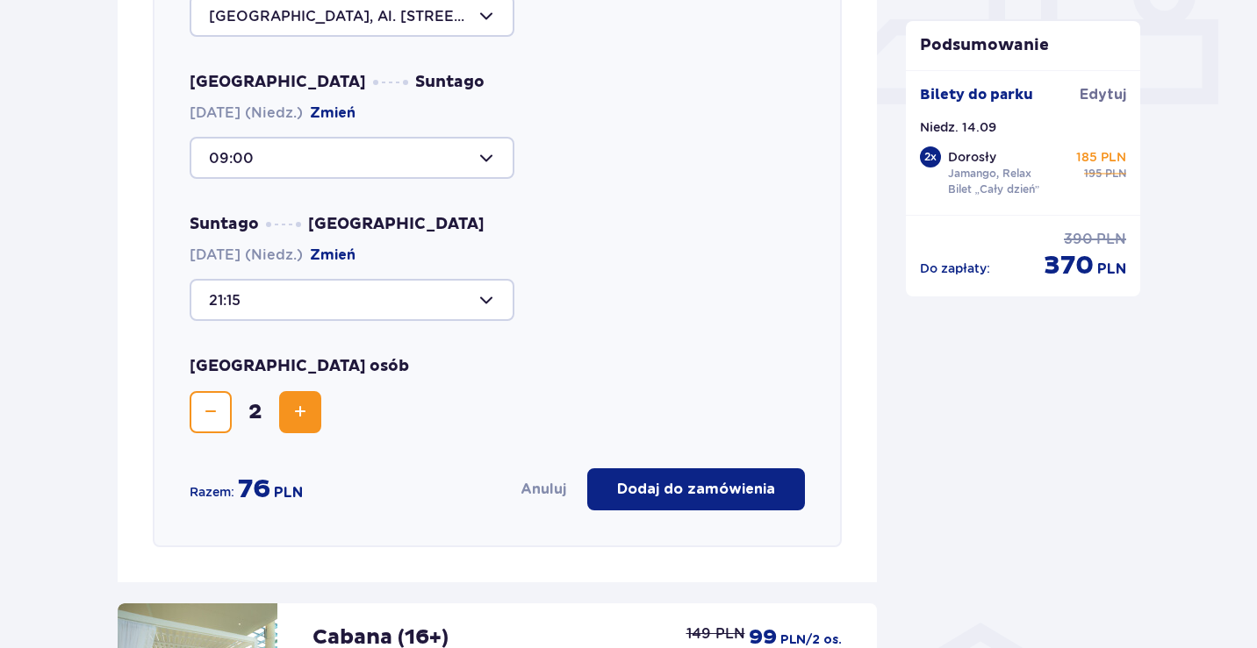
click at [726, 491] on p "Dodaj do zamówienia" at bounding box center [696, 489] width 158 height 19
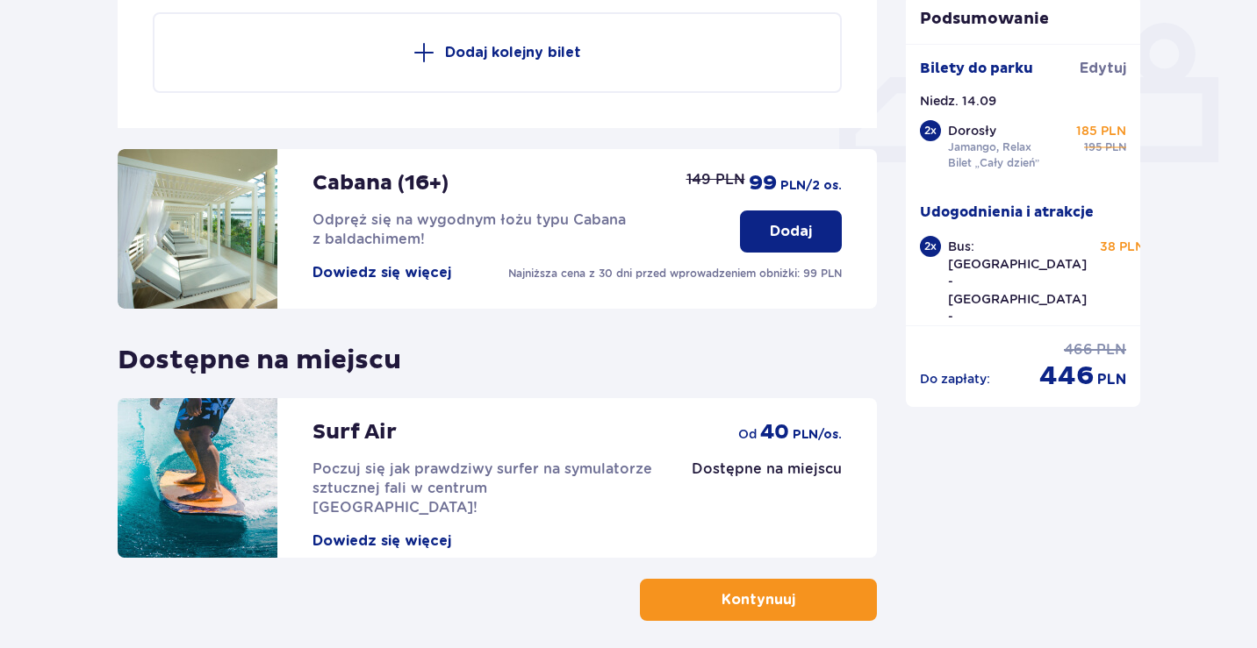
scroll to position [822, 0]
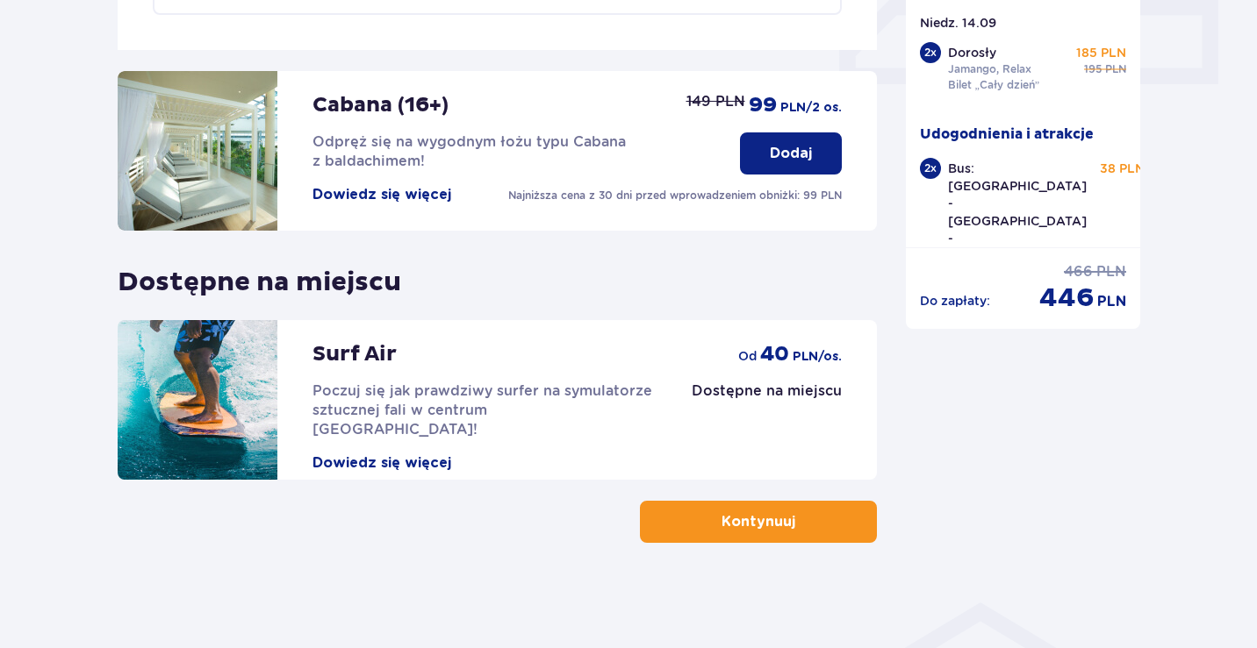
click at [848, 526] on button "Kontynuuj" at bounding box center [758, 522] width 237 height 42
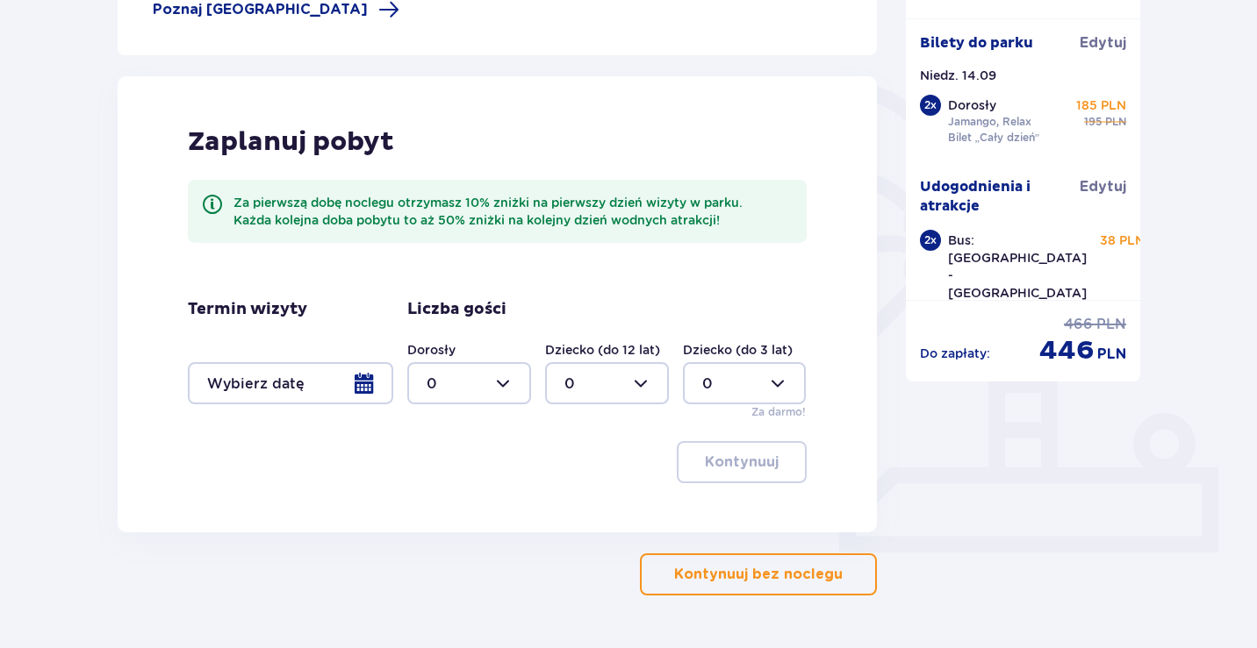
scroll to position [406, 0]
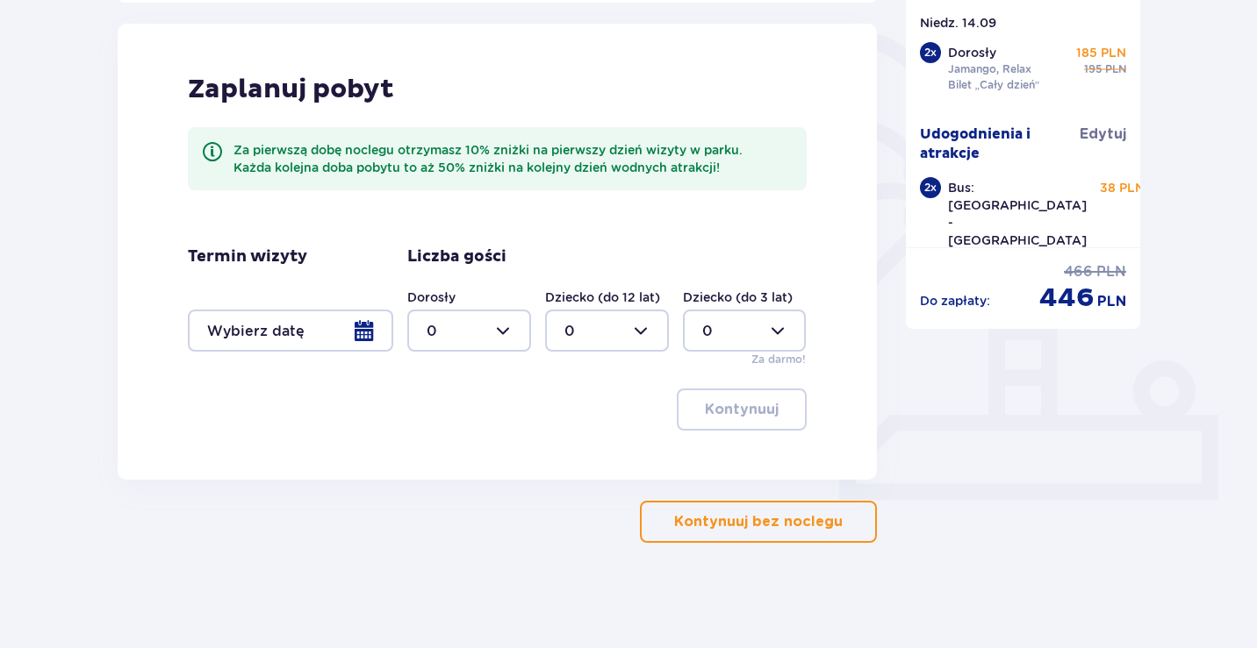
click at [789, 525] on p "Kontynuuj bez noclegu" at bounding box center [758, 521] width 168 height 19
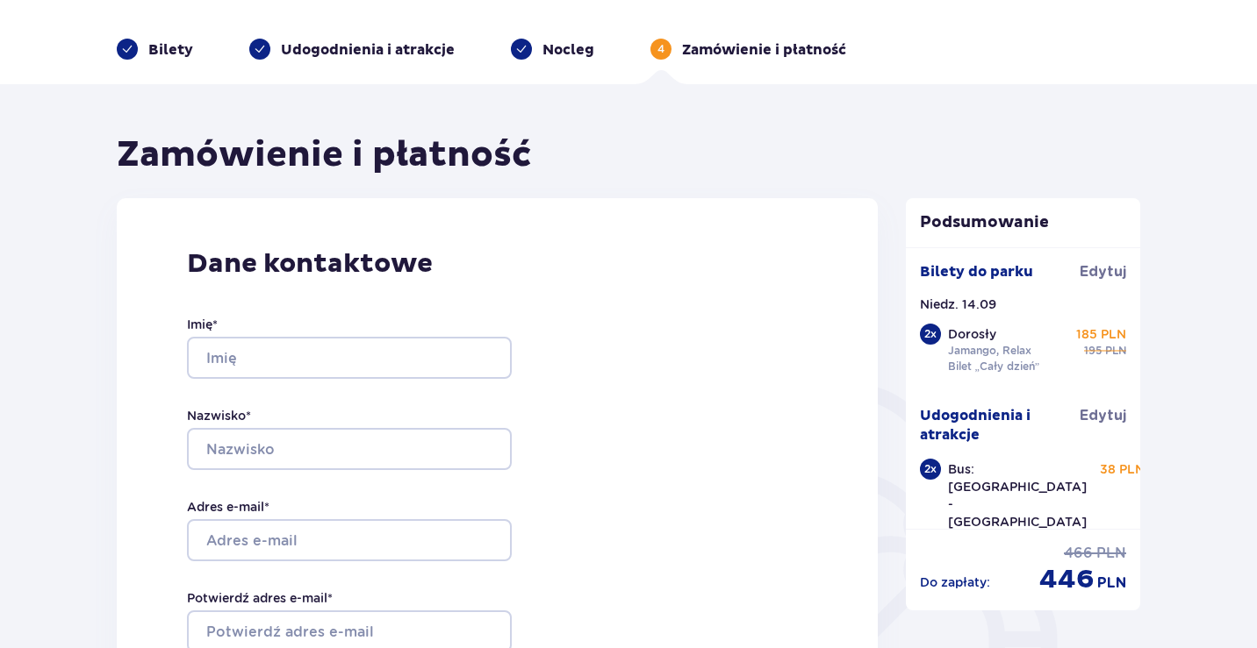
scroll to position [140, 0]
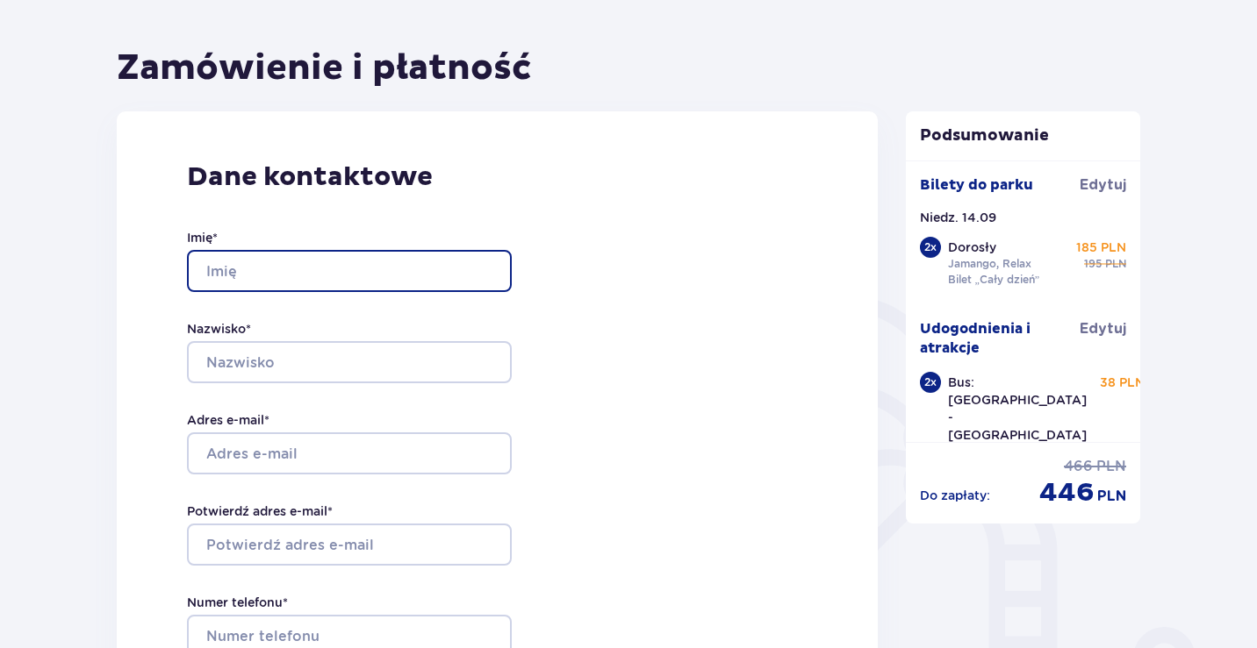
click at [366, 256] on input "Imię *" at bounding box center [349, 271] width 325 height 42
type input "Ruslana"
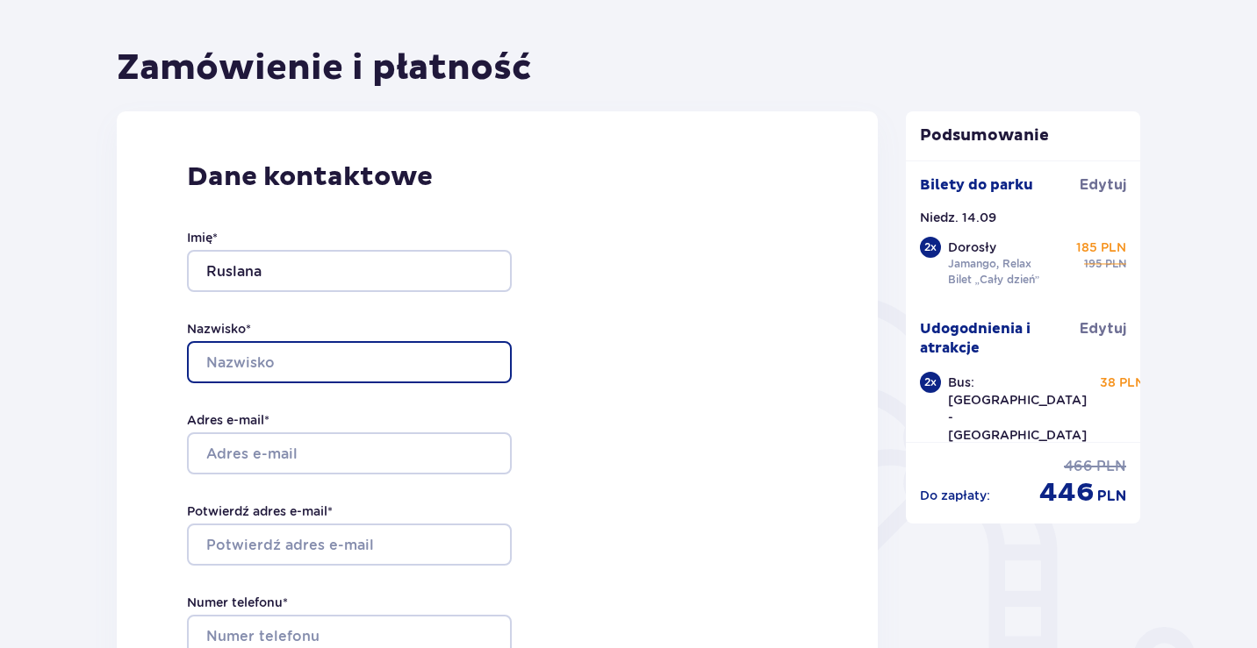
type input "Haponiuk"
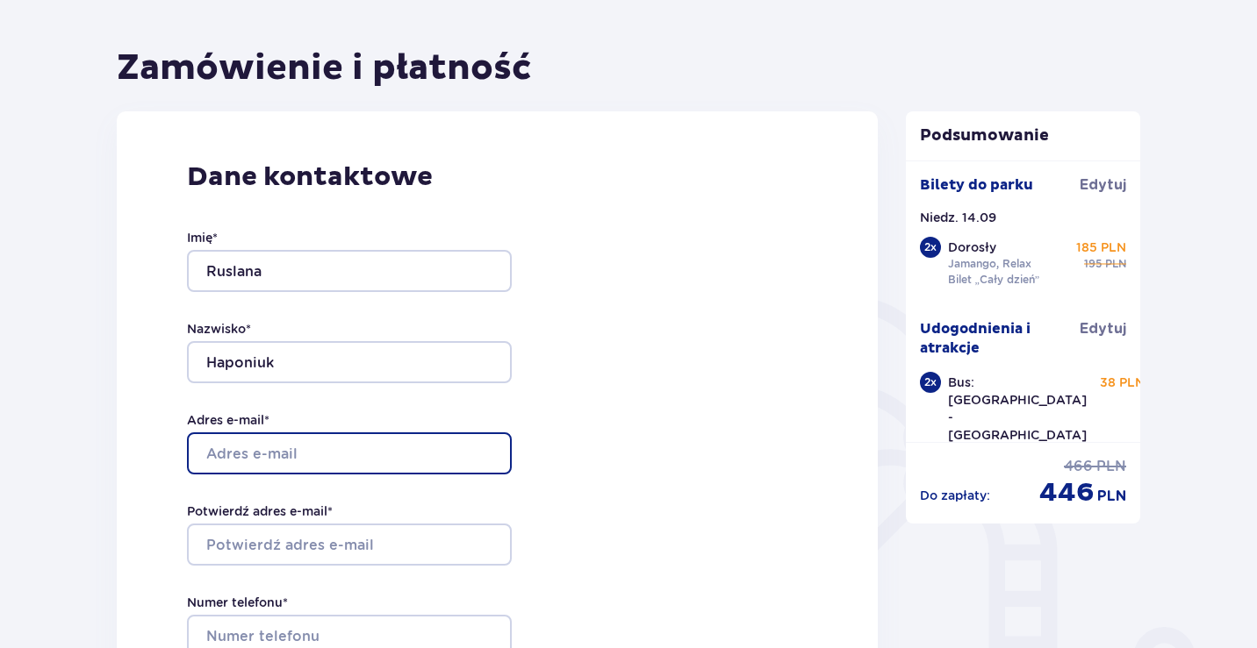
type input "[EMAIL_ADDRESS][DOMAIN_NAME]"
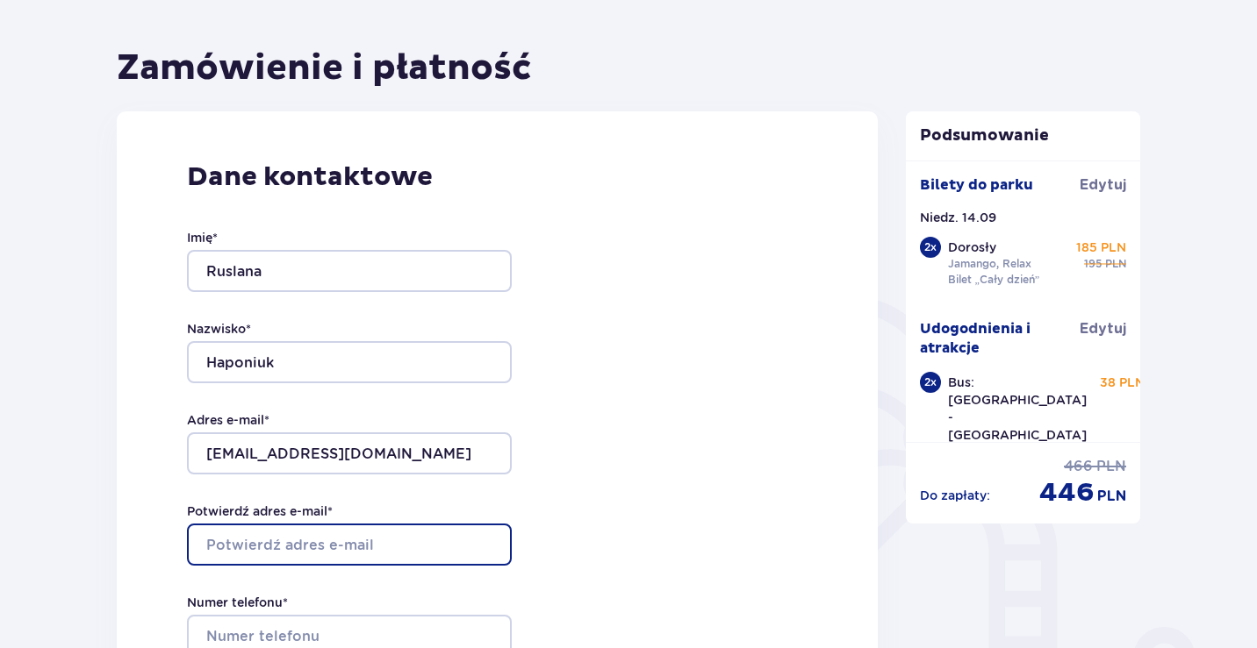
type input "[EMAIL_ADDRESS][DOMAIN_NAME]"
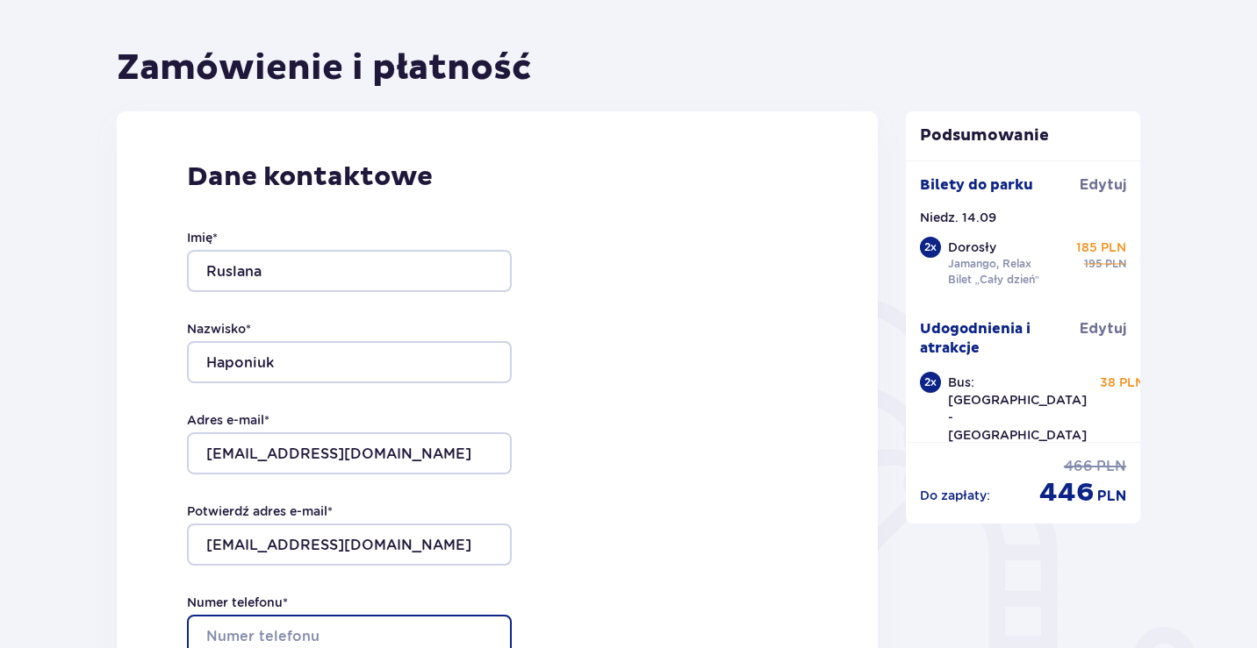
type input "452767457"
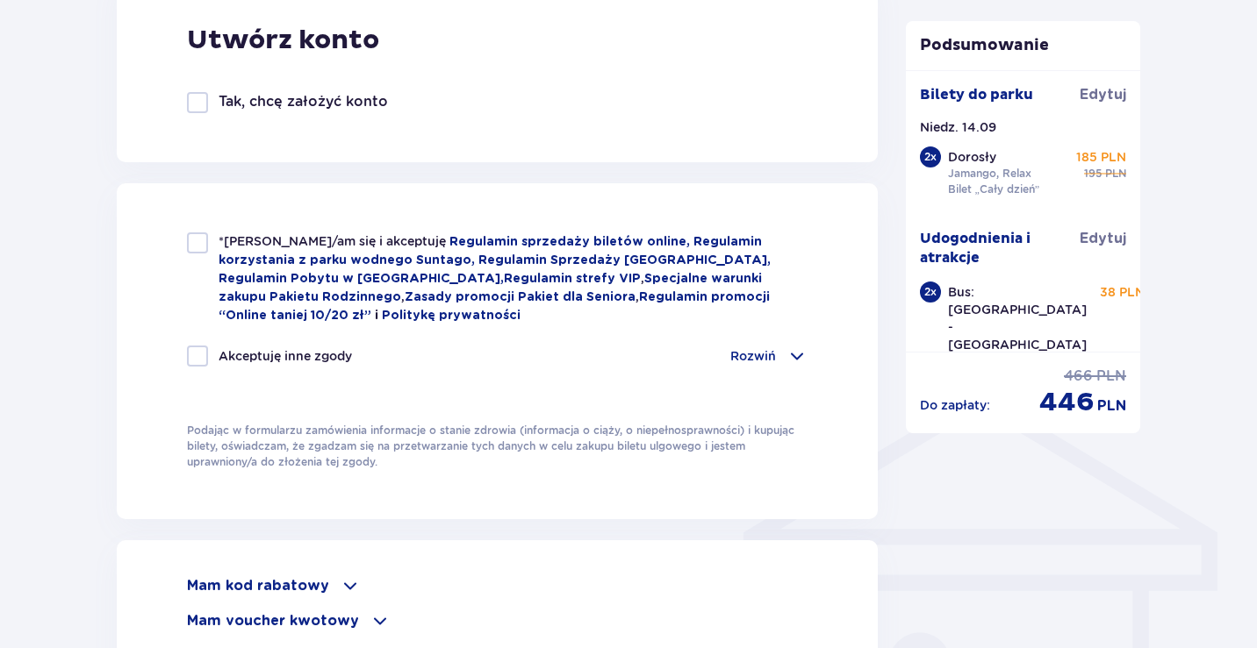
scroll to position [1043, 0]
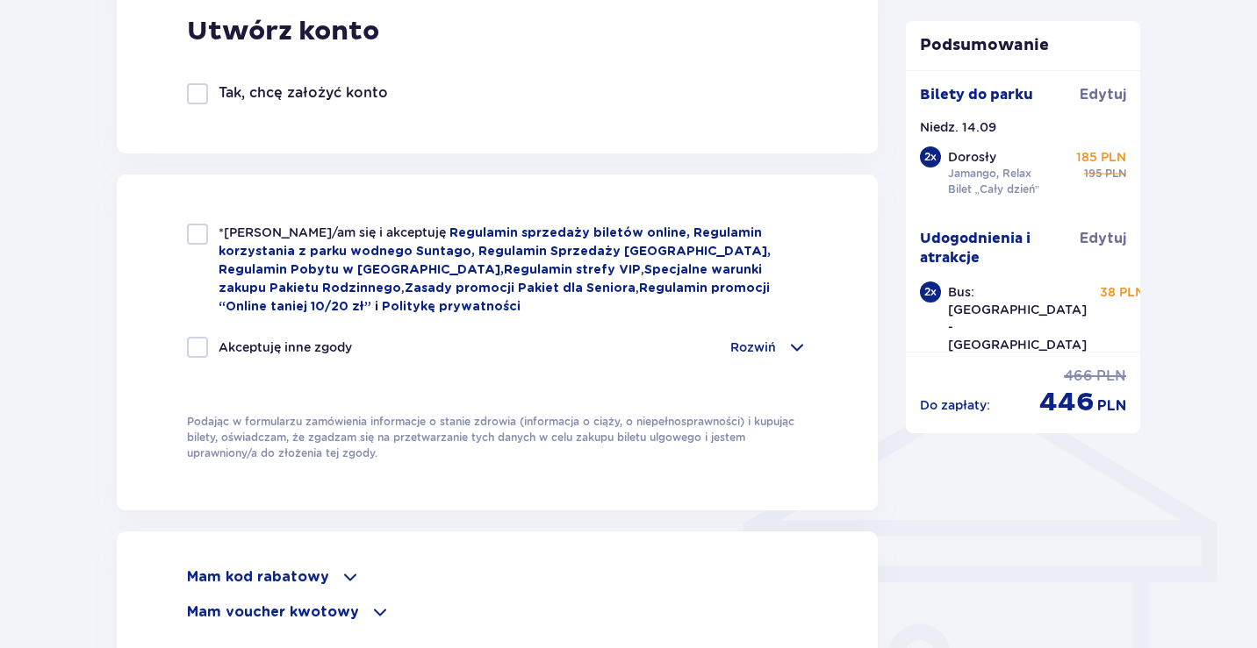
click at [202, 230] on div at bounding box center [197, 234] width 21 height 21
checkbox input "true"
click at [200, 353] on div at bounding box center [197, 347] width 21 height 21
checkbox input "true"
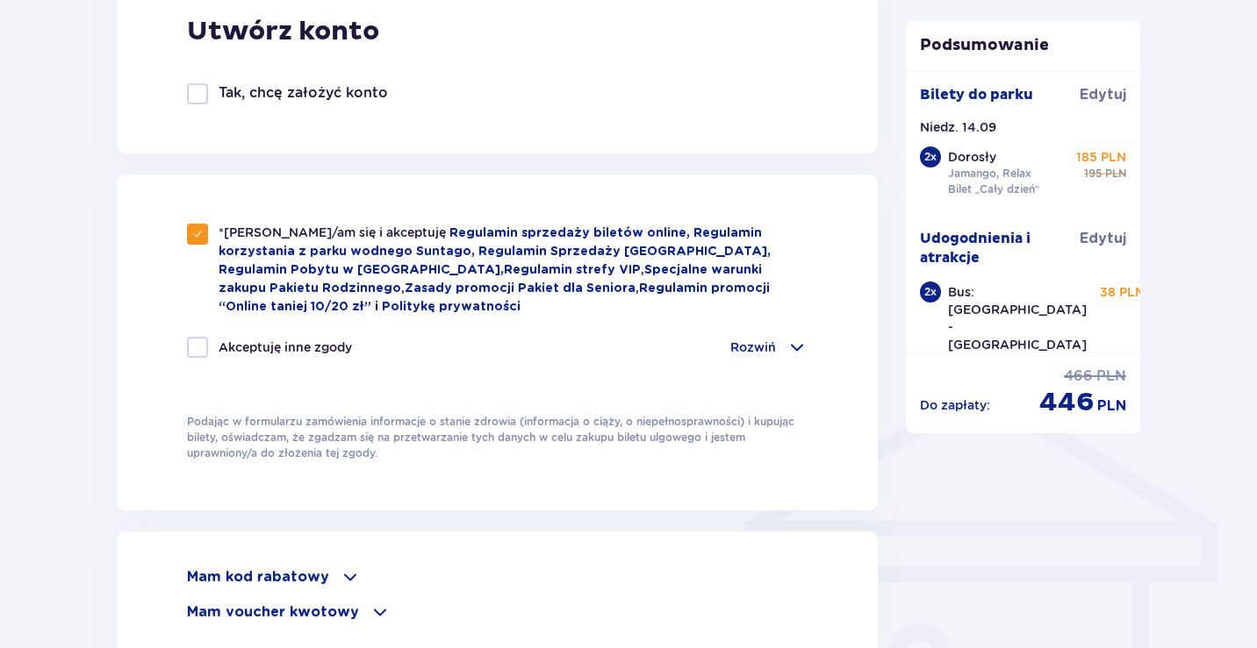
checkbox input "true"
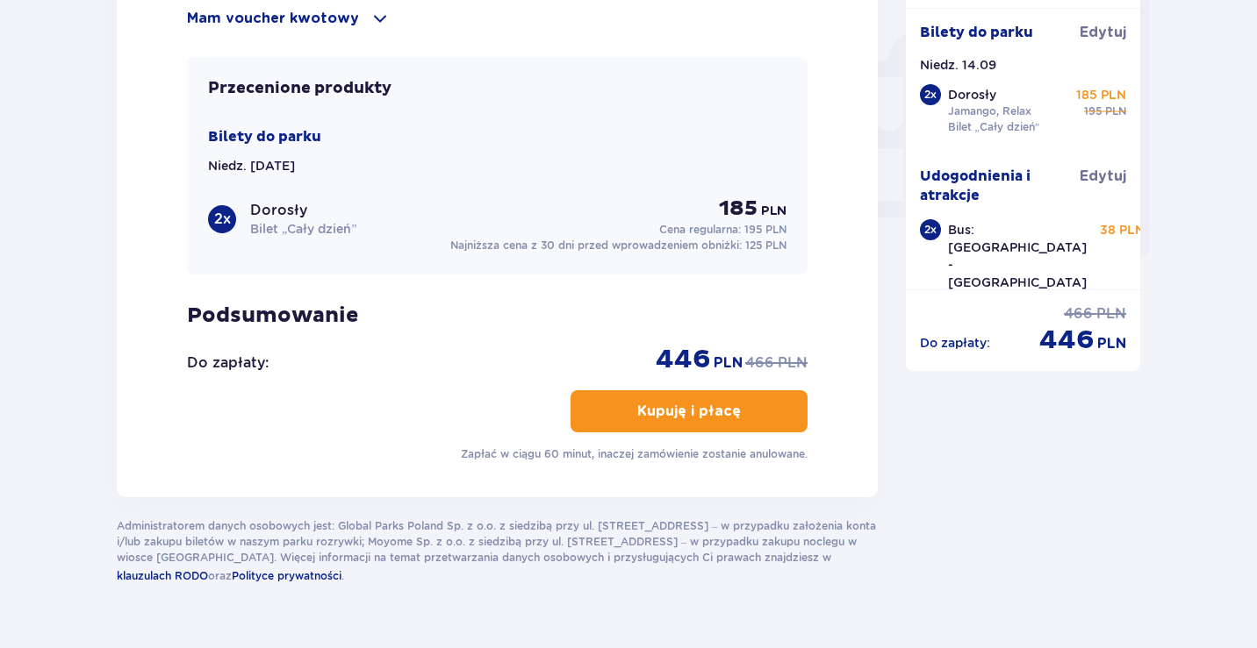
scroll to position [1679, 0]
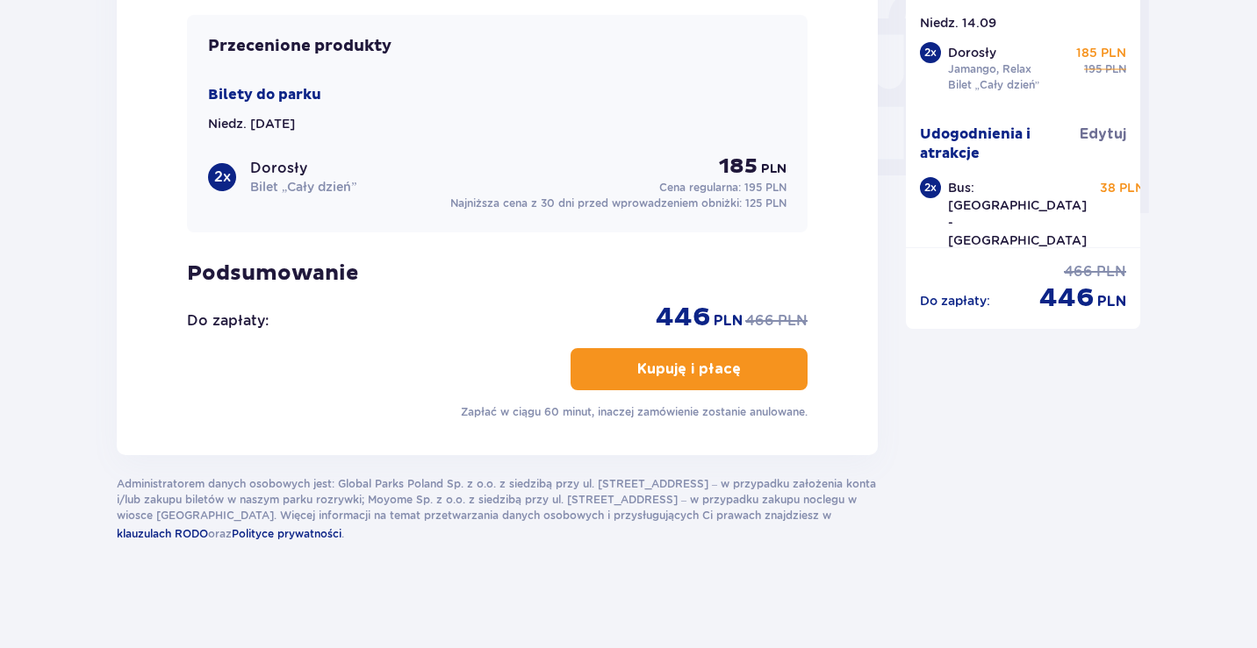
click at [675, 375] on p "Kupuję i płacę" at bounding box center [689, 369] width 104 height 19
